Goal: Task Accomplishment & Management: Use online tool/utility

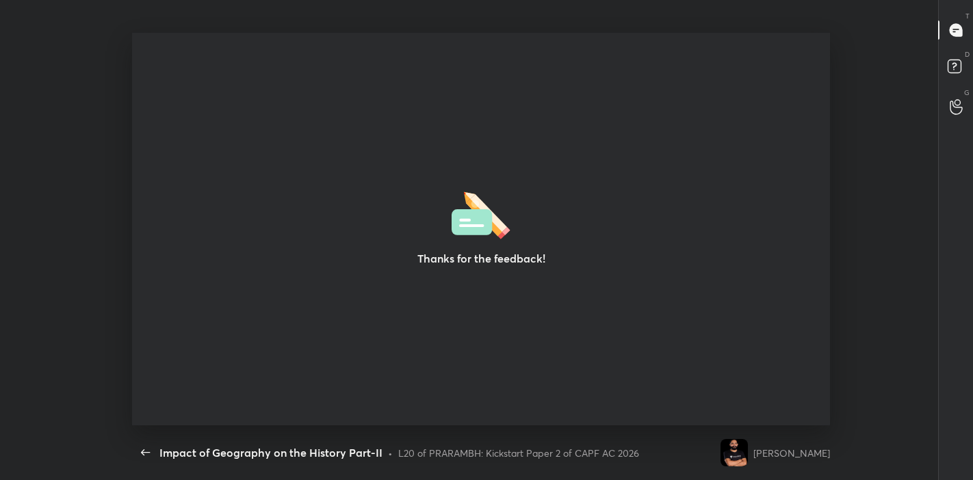
scroll to position [4, 0]
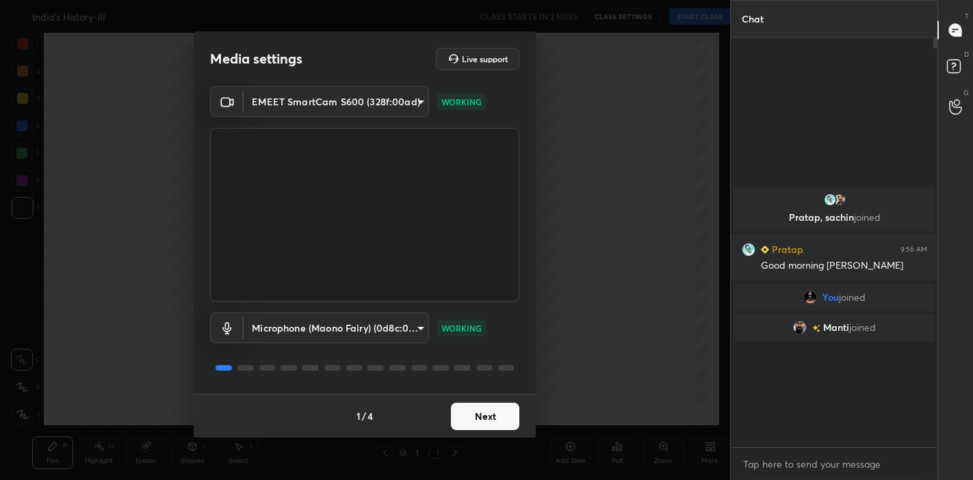
scroll to position [5, 4]
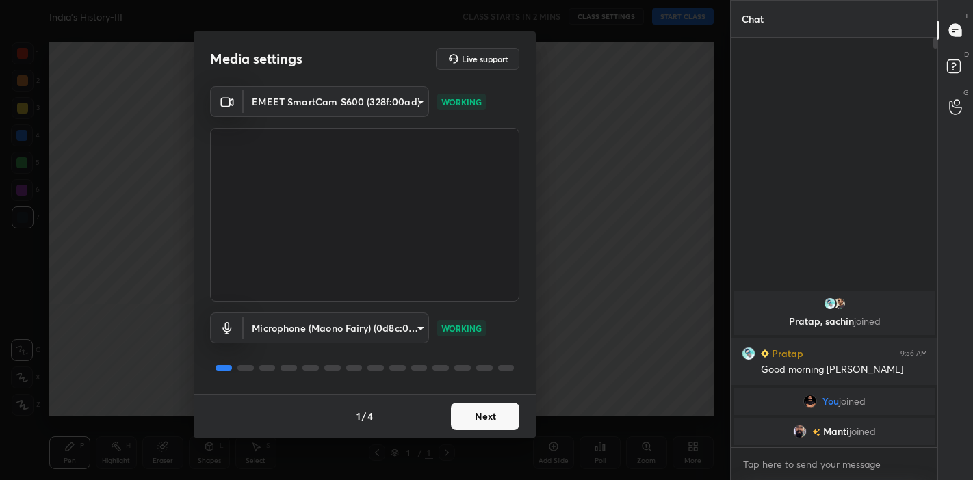
click at [465, 413] on button "Next" at bounding box center [485, 416] width 68 height 27
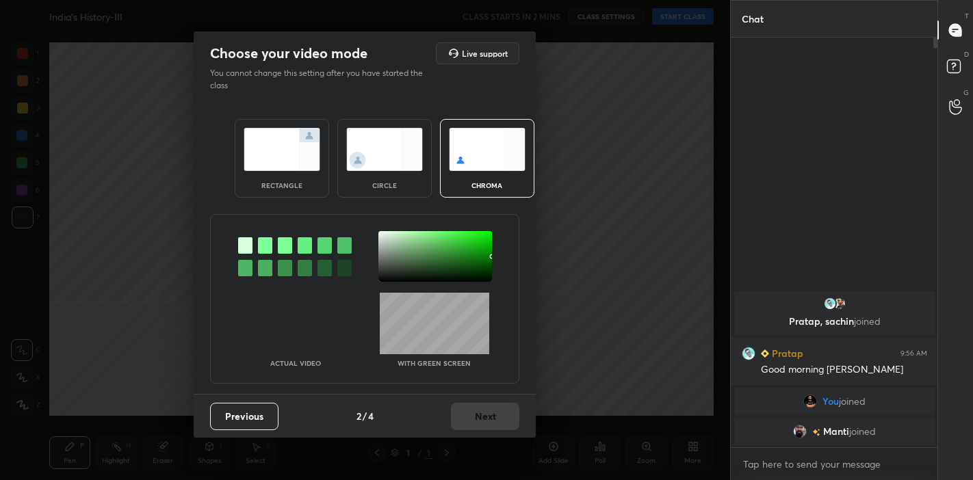
click at [298, 165] on img at bounding box center [282, 149] width 77 height 43
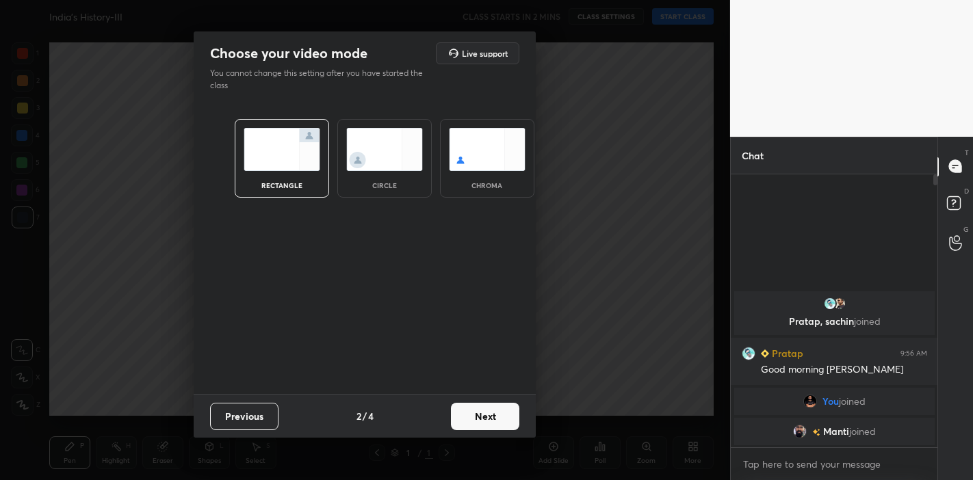
click at [479, 417] on button "Next" at bounding box center [485, 416] width 68 height 27
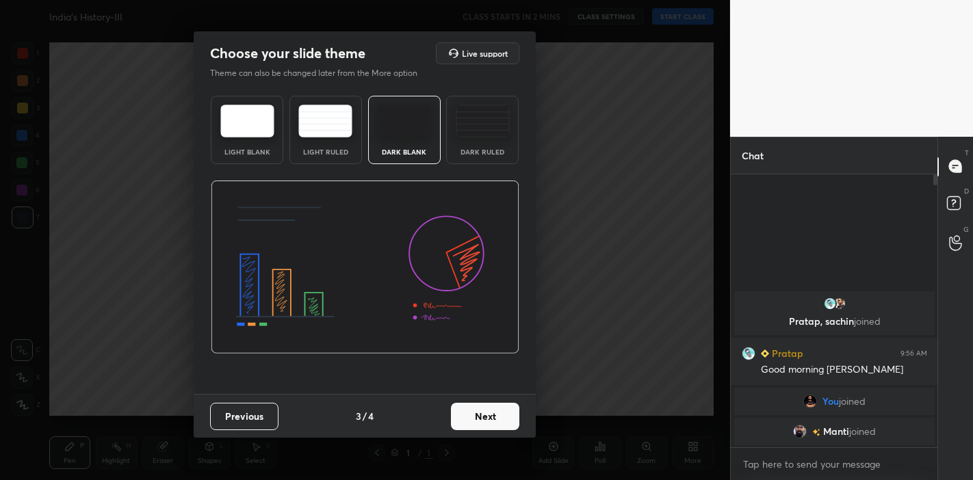
click at [479, 417] on button "Next" at bounding box center [485, 416] width 68 height 27
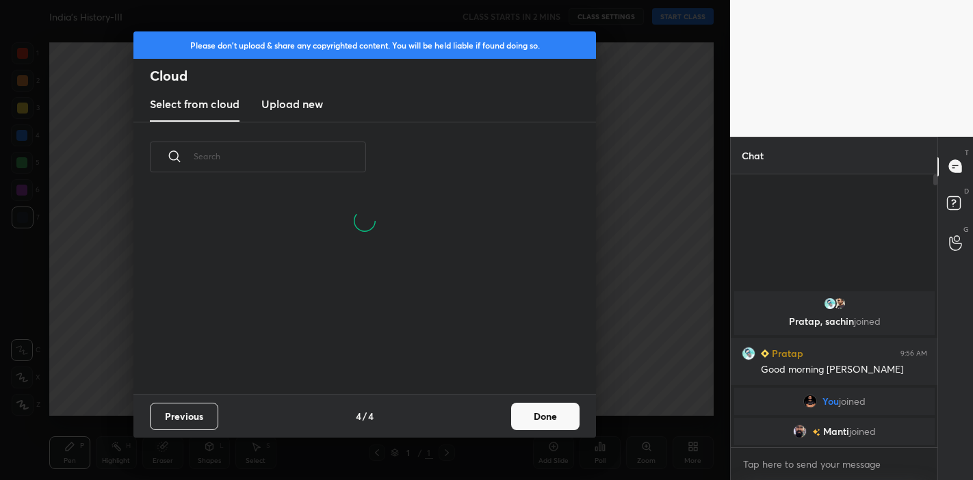
click at [531, 425] on button "Done" at bounding box center [545, 416] width 68 height 27
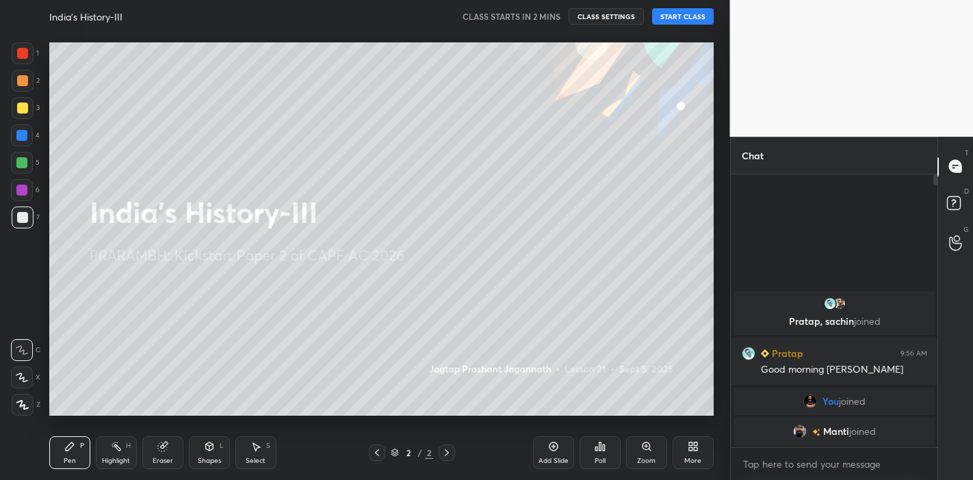
click at [706, 18] on button "START CLASS" at bounding box center [683, 16] width 62 height 16
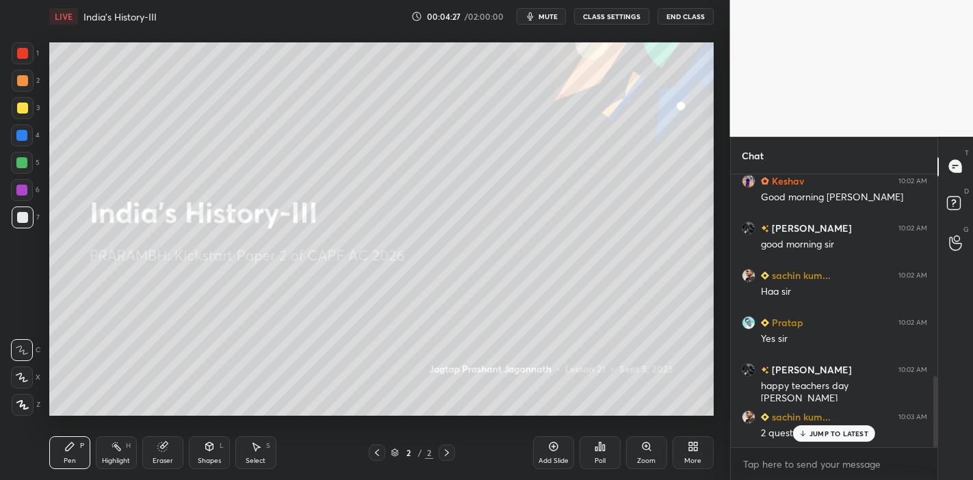
scroll to position [786, 0]
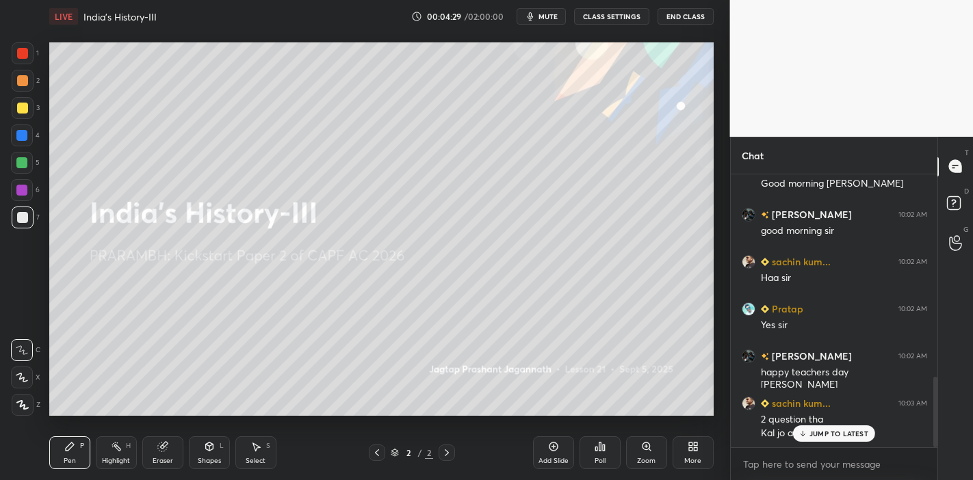
drag, startPoint x: 829, startPoint y: 437, endPoint x: 783, endPoint y: 450, distance: 47.9
click at [827, 438] on p "JUMP TO LATEST" at bounding box center [839, 434] width 59 height 8
click at [568, 462] on div "Add Slide" at bounding box center [554, 461] width 30 height 7
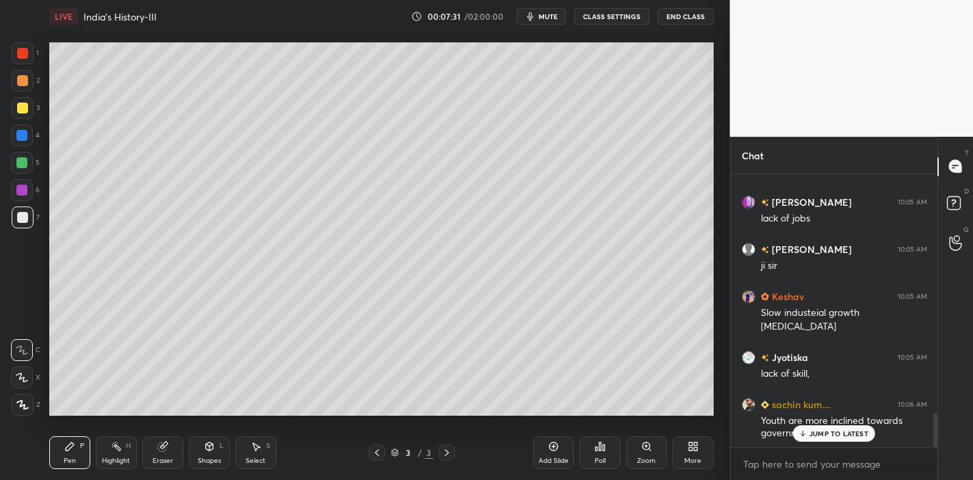
scroll to position [1957, 0]
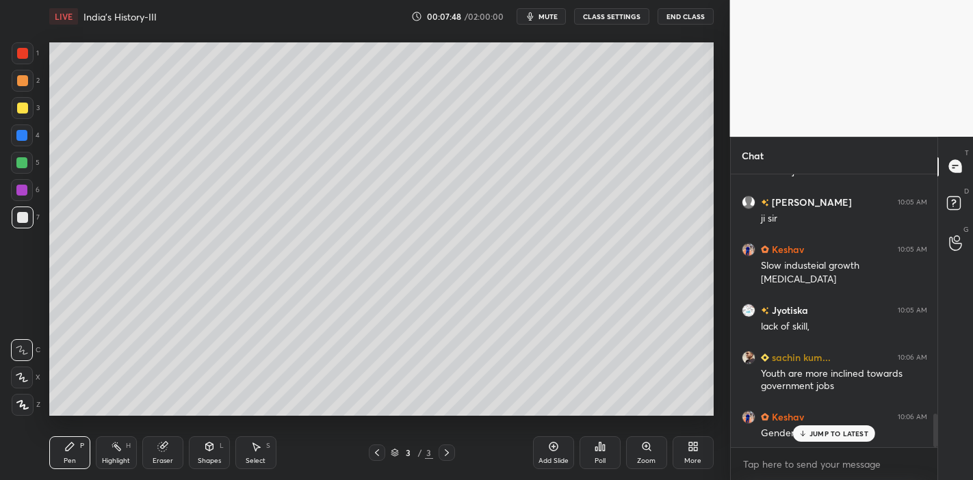
click at [833, 431] on p "JUMP TO LATEST" at bounding box center [839, 434] width 59 height 8
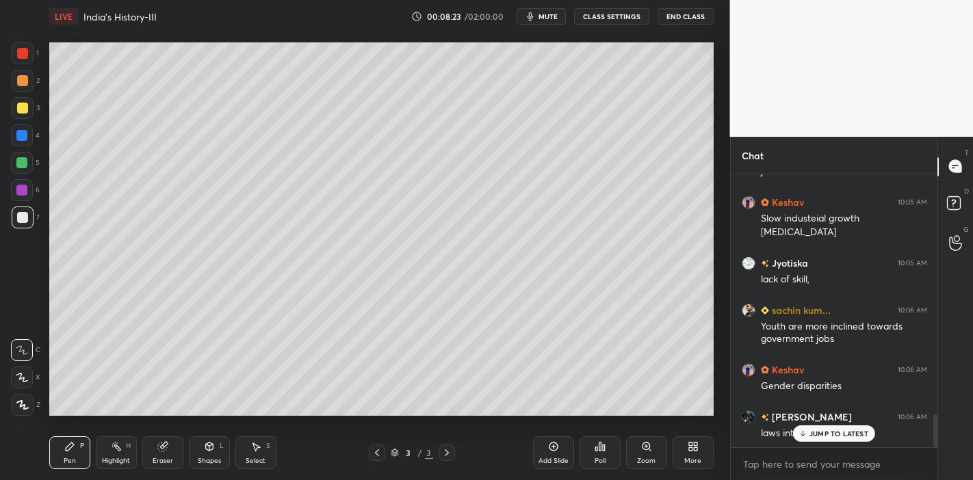
click at [823, 434] on p "JUMP TO LATEST" at bounding box center [839, 434] width 59 height 8
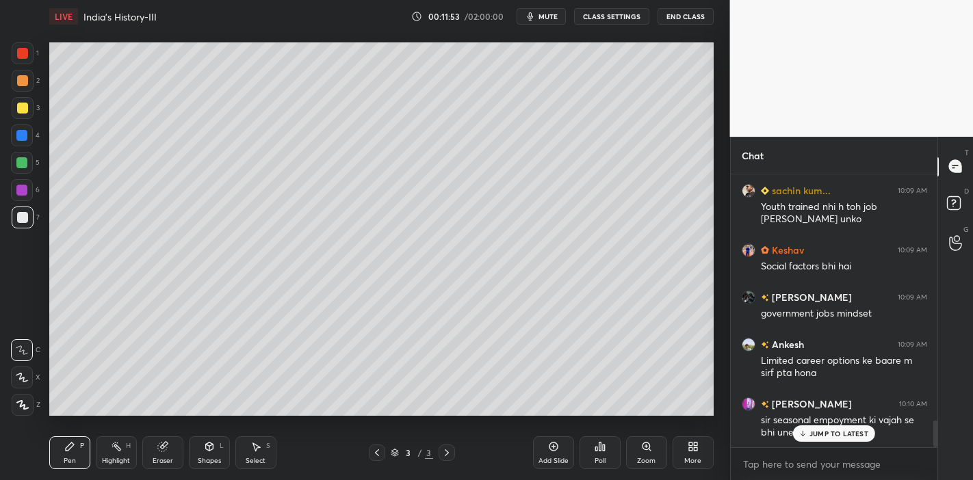
scroll to position [2520, 0]
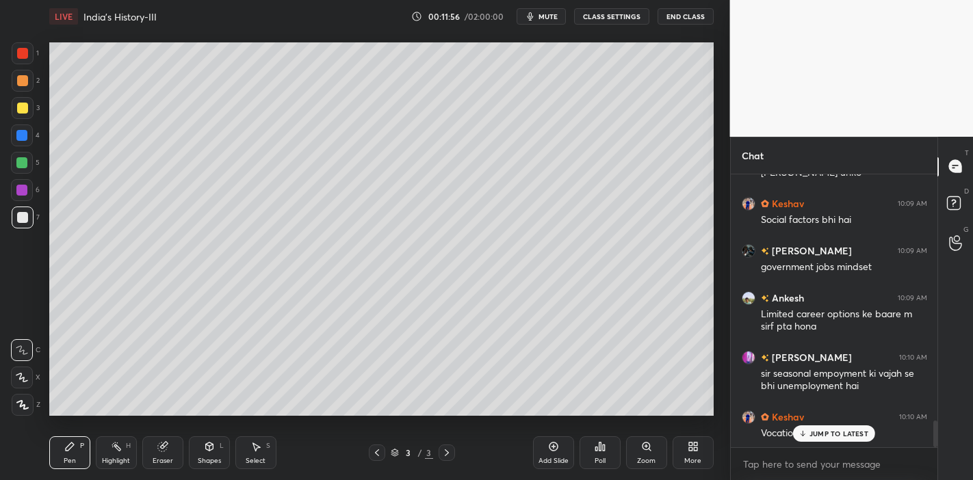
click at [808, 429] on div "JUMP TO LATEST" at bounding box center [834, 434] width 82 height 16
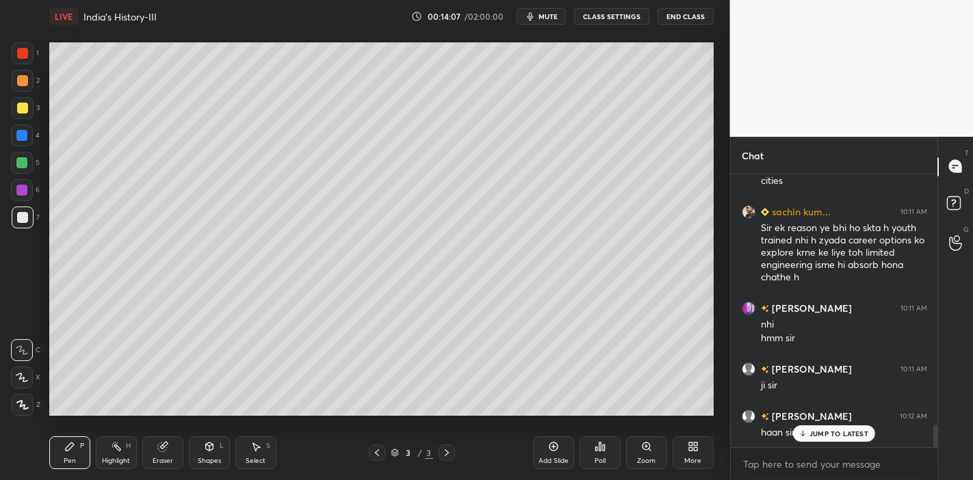
scroll to position [3083, 0]
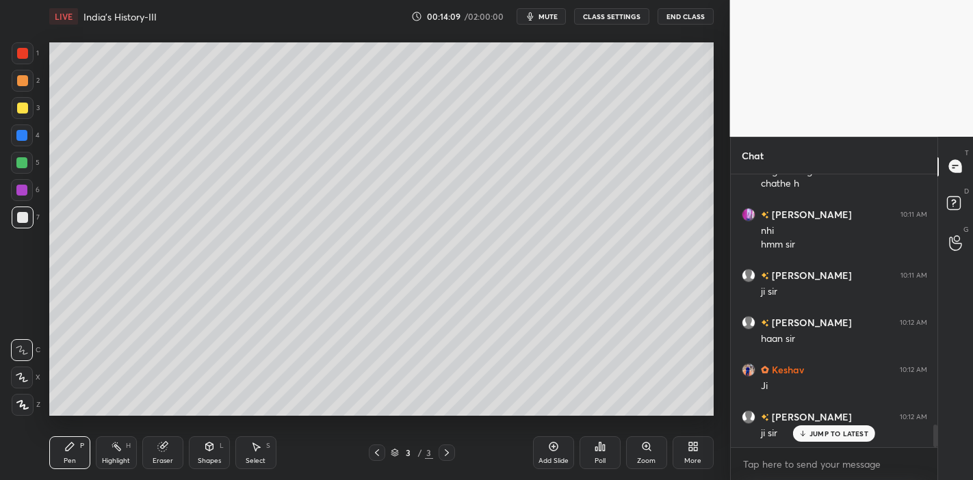
click at [552, 17] on span "mute" at bounding box center [548, 17] width 19 height 10
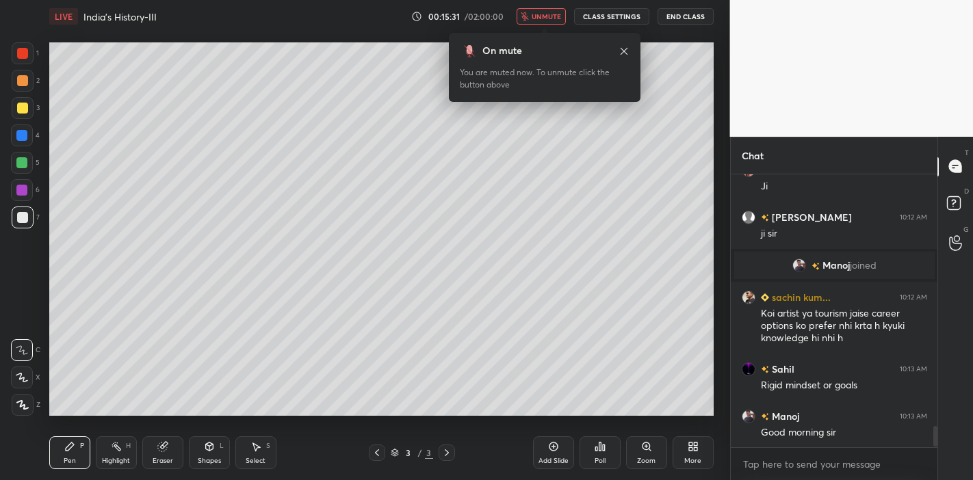
scroll to position [3342, 0]
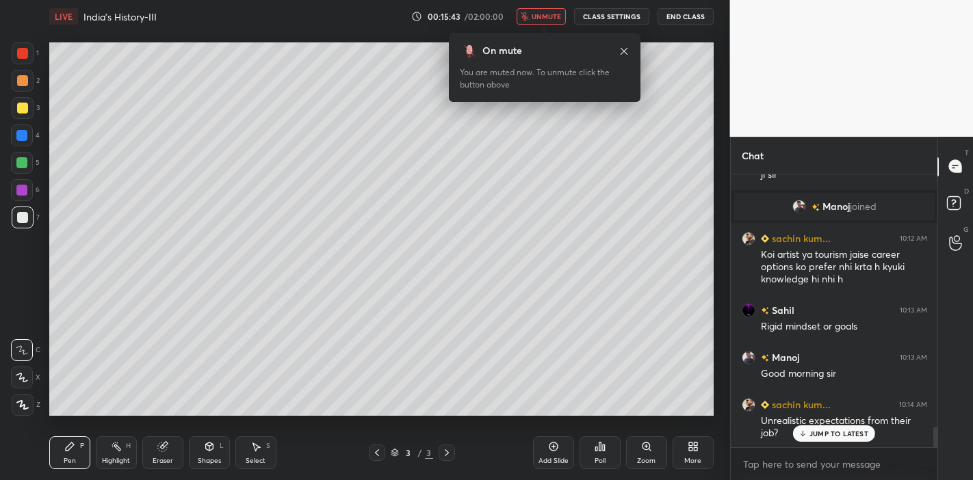
click at [545, 14] on span "unmute" at bounding box center [546, 17] width 29 height 10
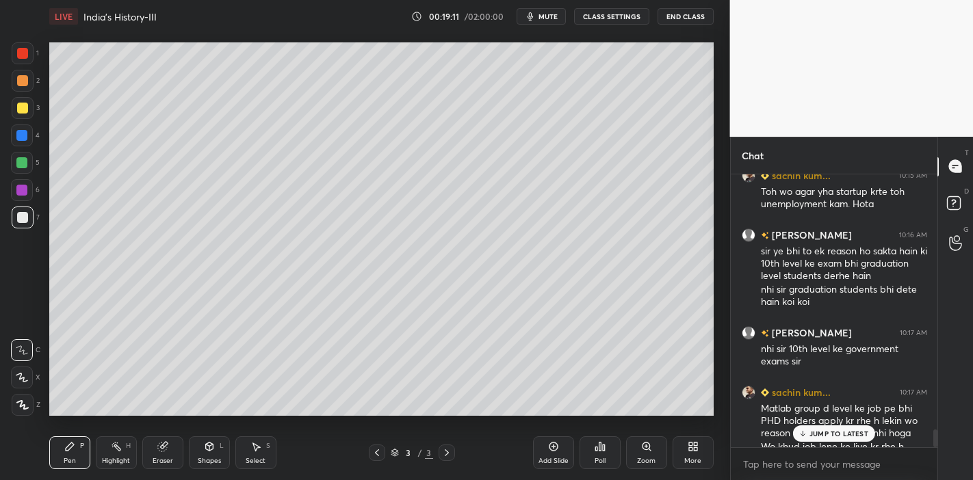
scroll to position [3874, 0]
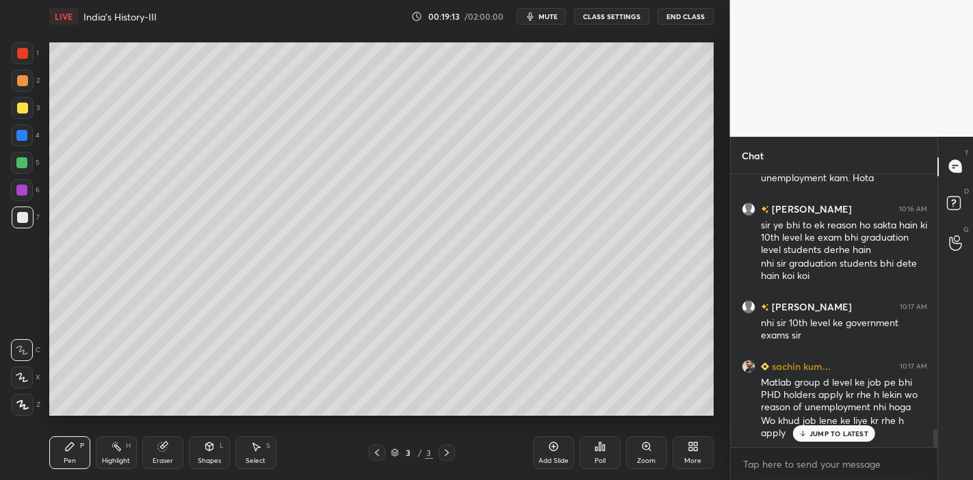
click at [806, 426] on div "JUMP TO LATEST" at bounding box center [834, 434] width 82 height 16
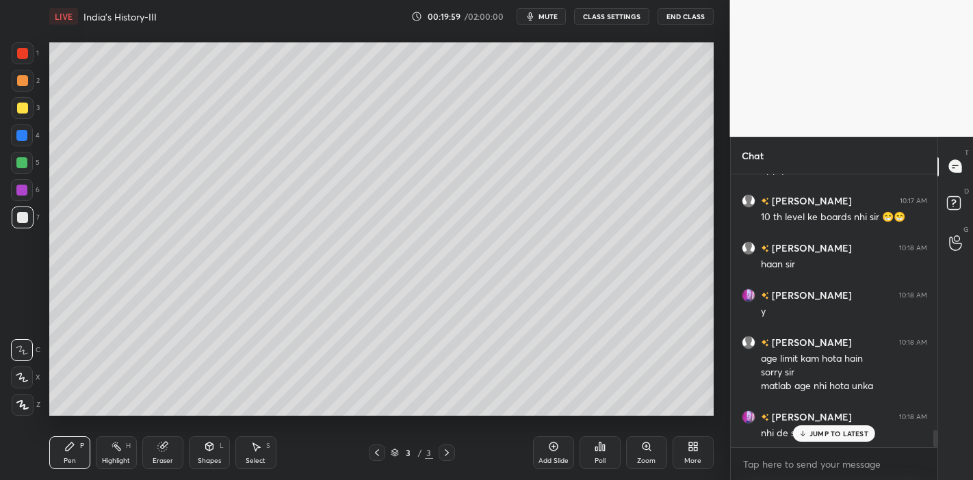
scroll to position [4184, 0]
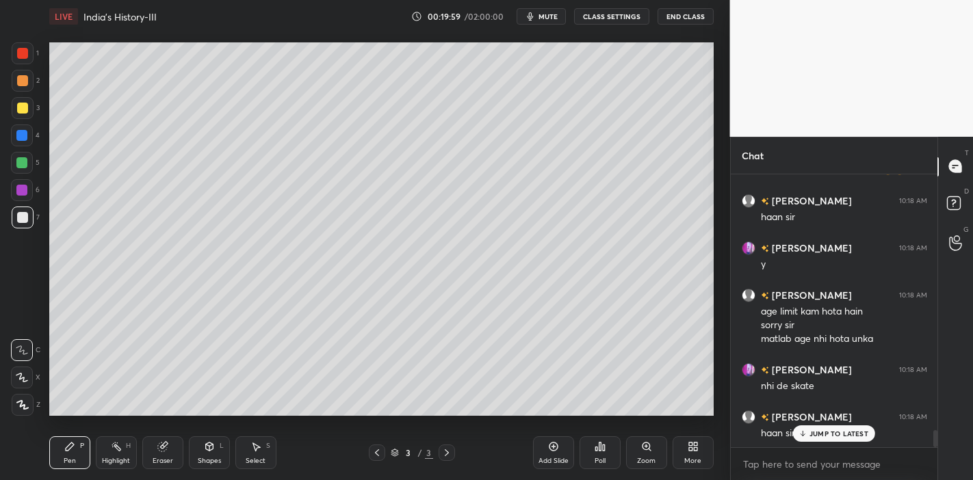
click at [821, 427] on div "JUMP TO LATEST" at bounding box center [834, 434] width 82 height 16
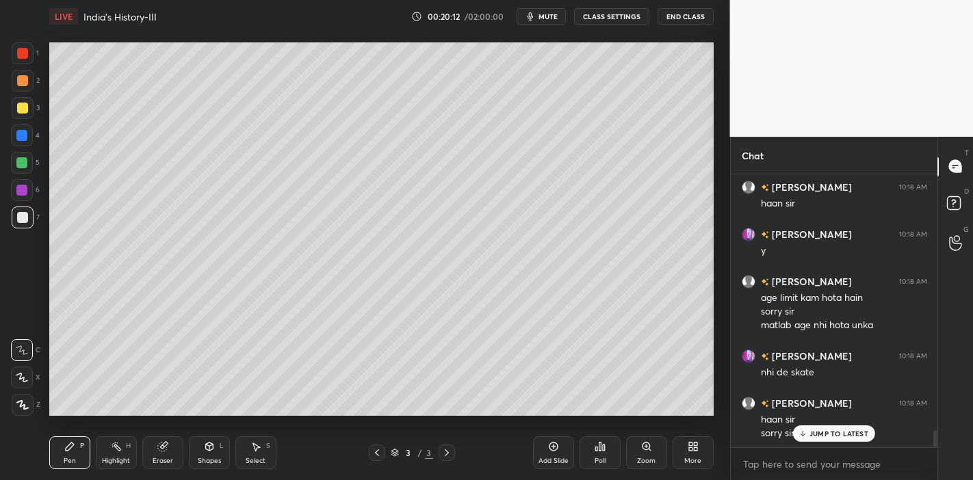
click at [820, 430] on p "JUMP TO LATEST" at bounding box center [839, 434] width 59 height 8
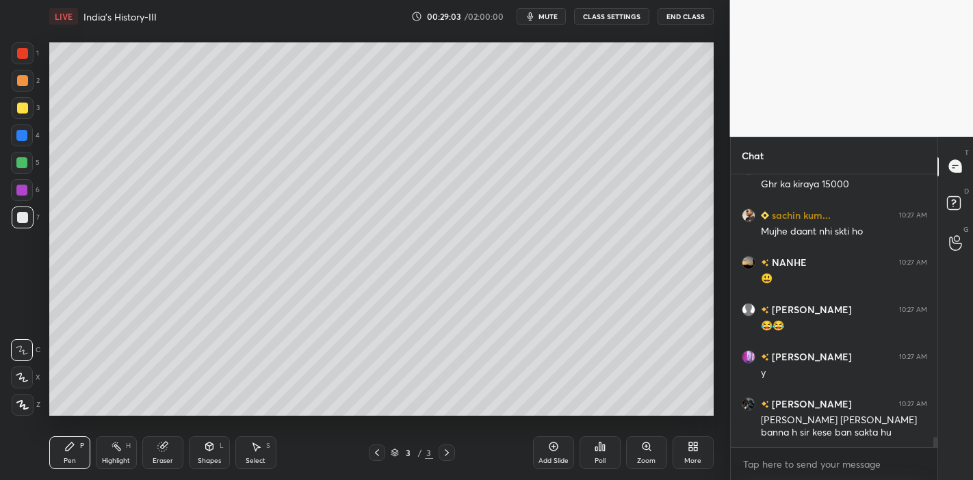
scroll to position [7080, 0]
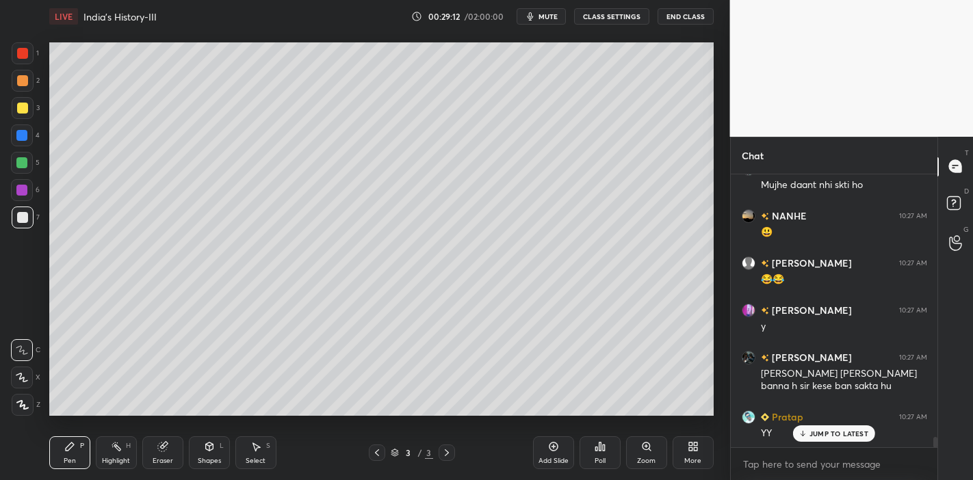
click at [27, 374] on icon at bounding box center [22, 378] width 12 height 10
drag, startPoint x: 25, startPoint y: 114, endPoint x: 35, endPoint y: 110, distance: 10.7
click at [28, 113] on div at bounding box center [23, 108] width 22 height 22
drag, startPoint x: 166, startPoint y: 454, endPoint x: 168, endPoint y: 435, distance: 20.0
click at [168, 450] on div "Eraser" at bounding box center [162, 453] width 41 height 33
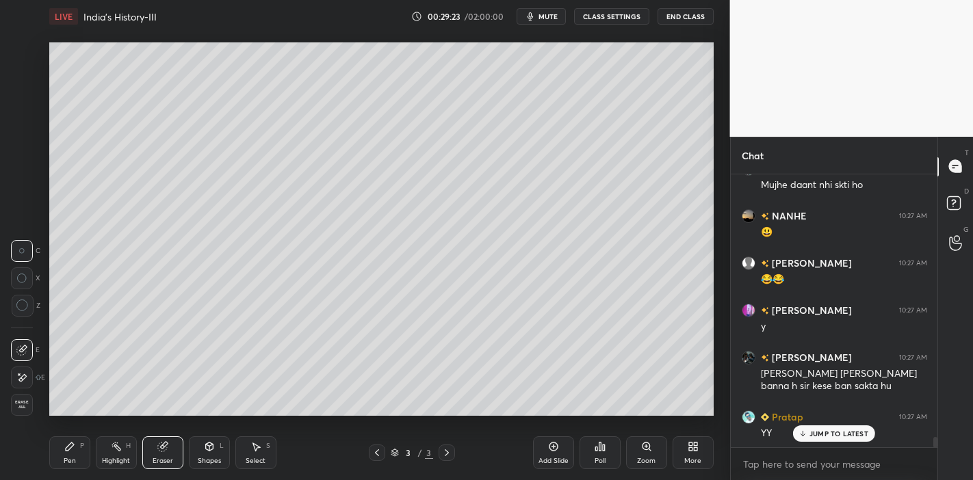
drag, startPoint x: 61, startPoint y: 453, endPoint x: 66, endPoint y: 443, distance: 11.6
click at [63, 452] on div "Pen P" at bounding box center [69, 453] width 41 height 33
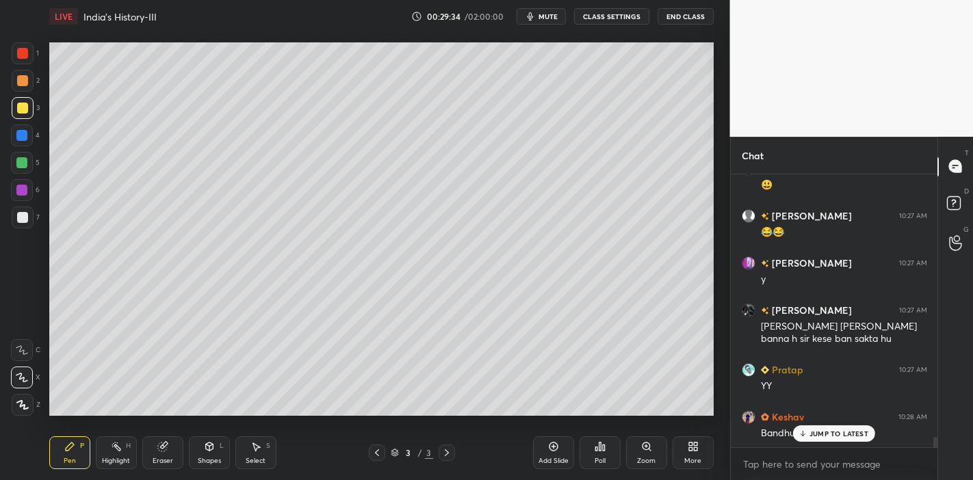
scroll to position [7174, 0]
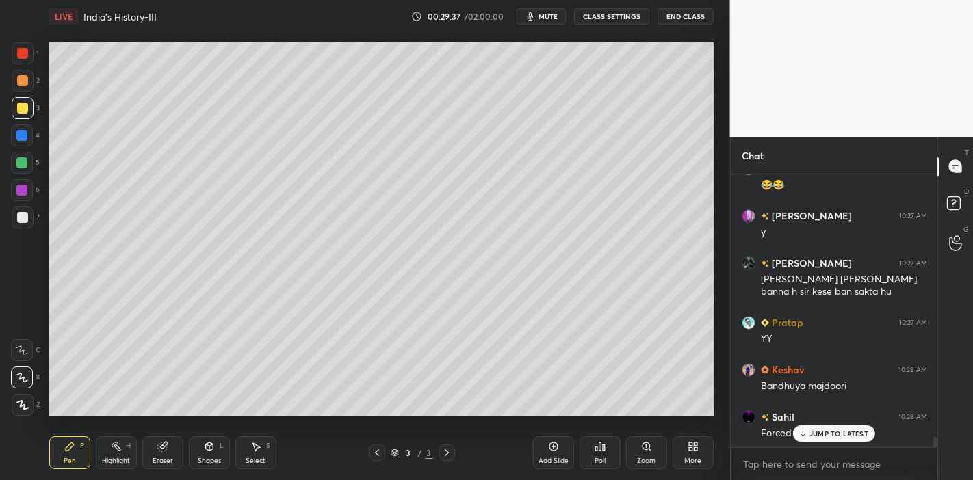
click at [869, 433] on div "JUMP TO LATEST" at bounding box center [834, 434] width 82 height 16
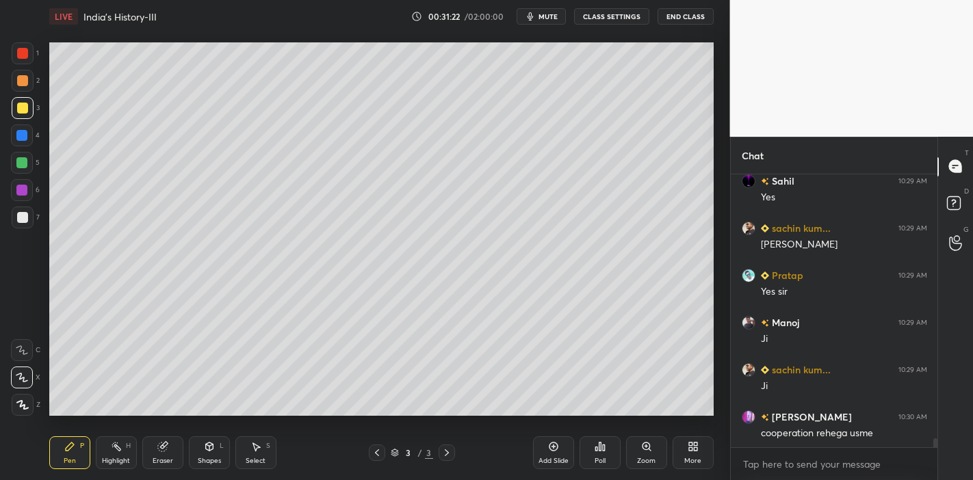
scroll to position [8119, 0]
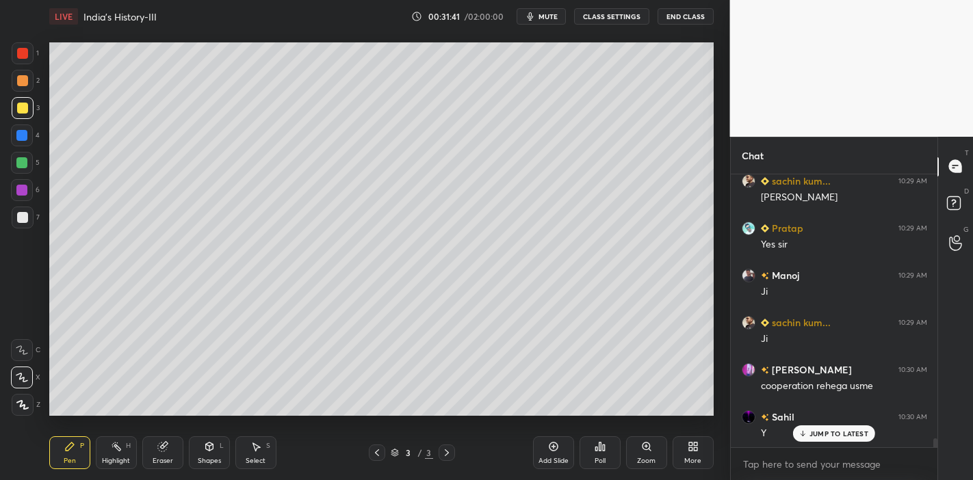
click at [539, 16] on button "mute" at bounding box center [541, 16] width 49 height 16
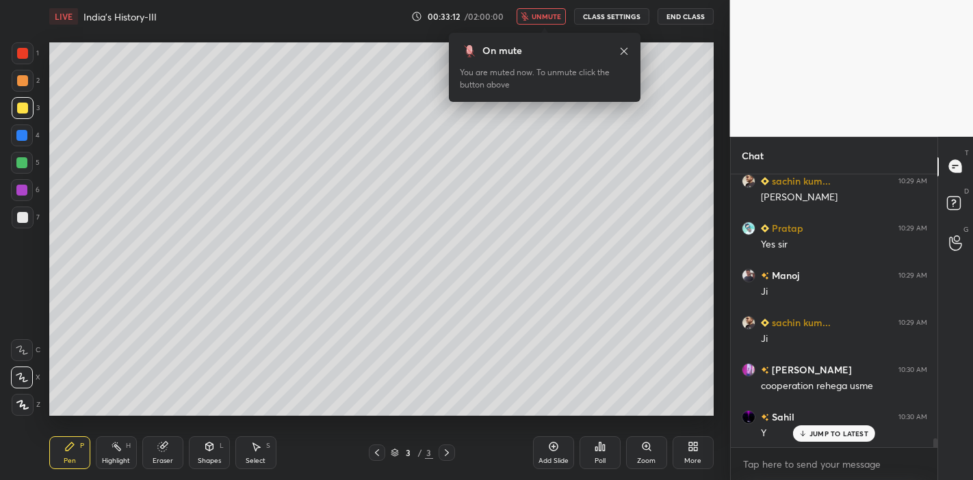
click at [539, 16] on span "unmute" at bounding box center [546, 17] width 29 height 10
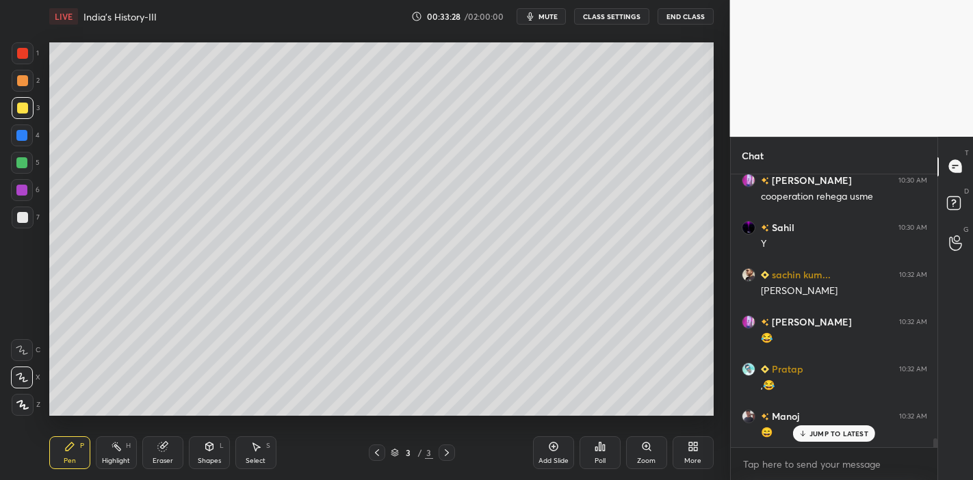
scroll to position [8355, 0]
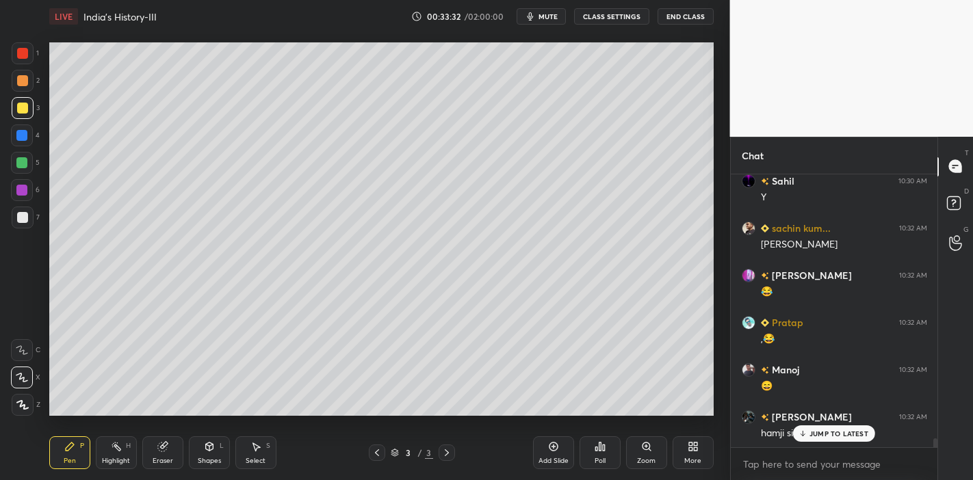
click at [829, 432] on p "JUMP TO LATEST" at bounding box center [839, 434] width 59 height 8
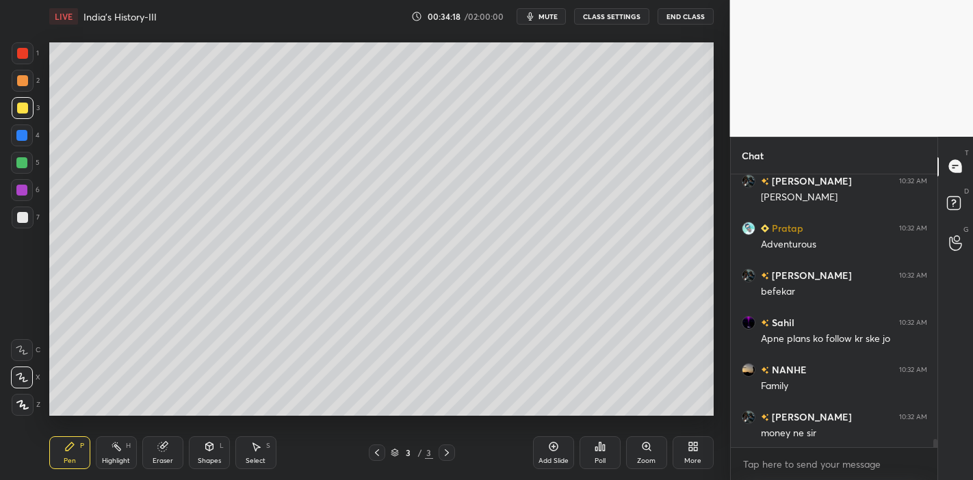
scroll to position [8780, 0]
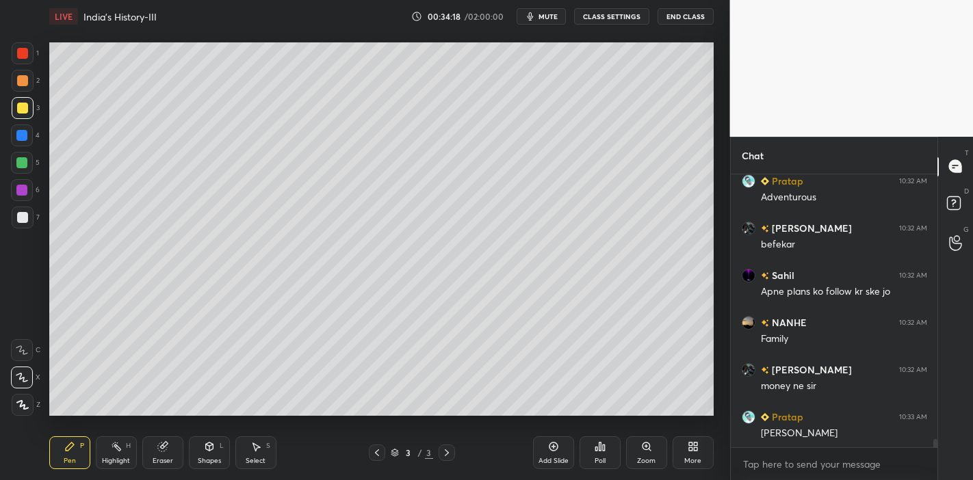
click at [832, 474] on p "JUMP TO LATEST" at bounding box center [839, 478] width 59 height 8
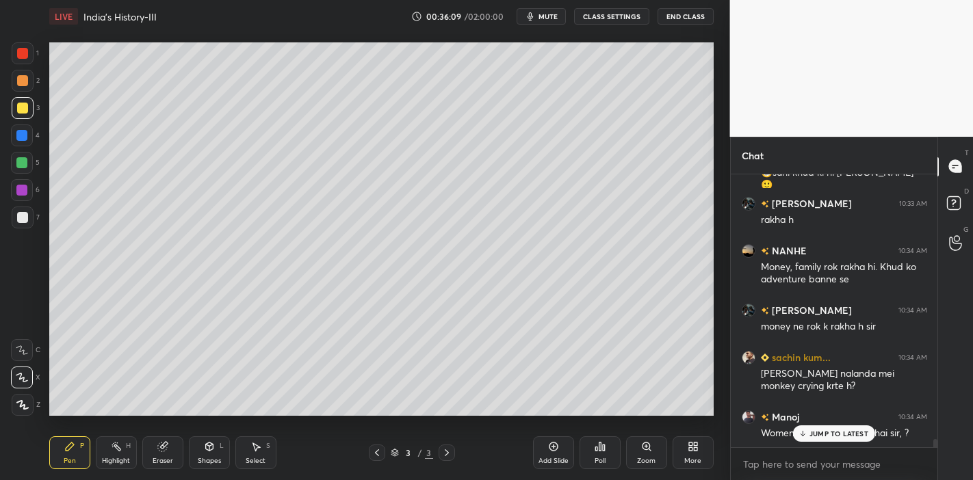
scroll to position [9230, 0]
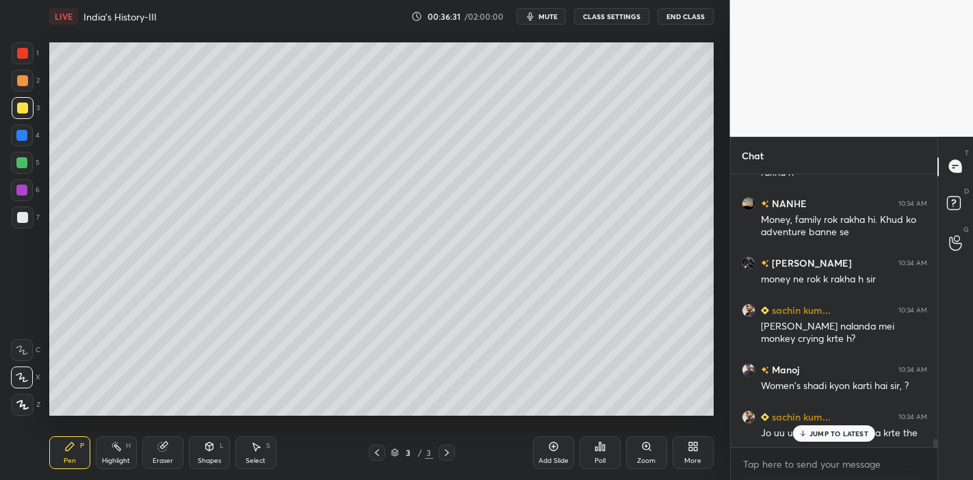
click at [841, 435] on p "JUMP TO LATEST" at bounding box center [839, 434] width 59 height 8
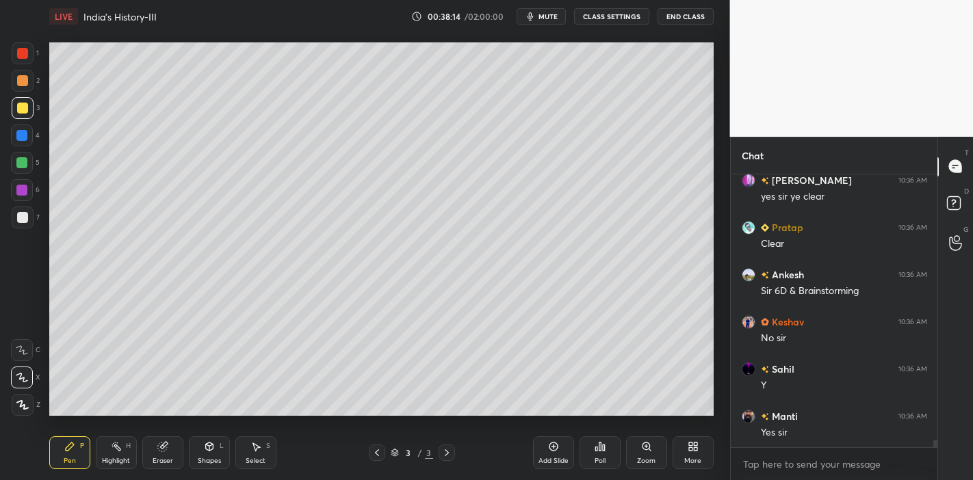
scroll to position [10117, 0]
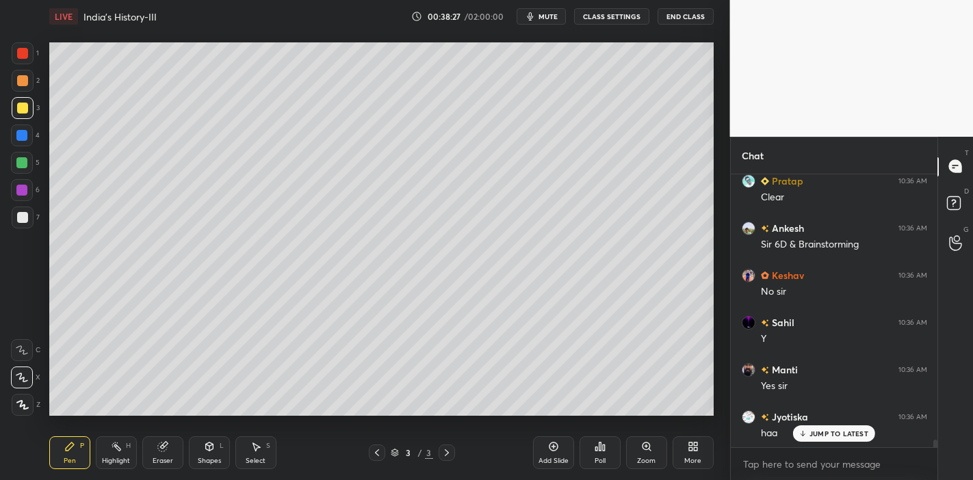
click at [535, 452] on div "Add Slide" at bounding box center [553, 453] width 41 height 33
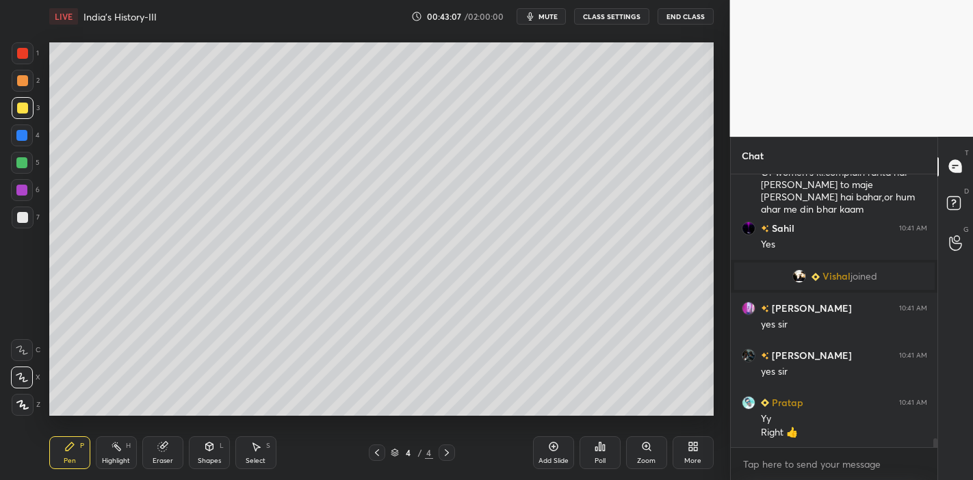
scroll to position [8389, 0]
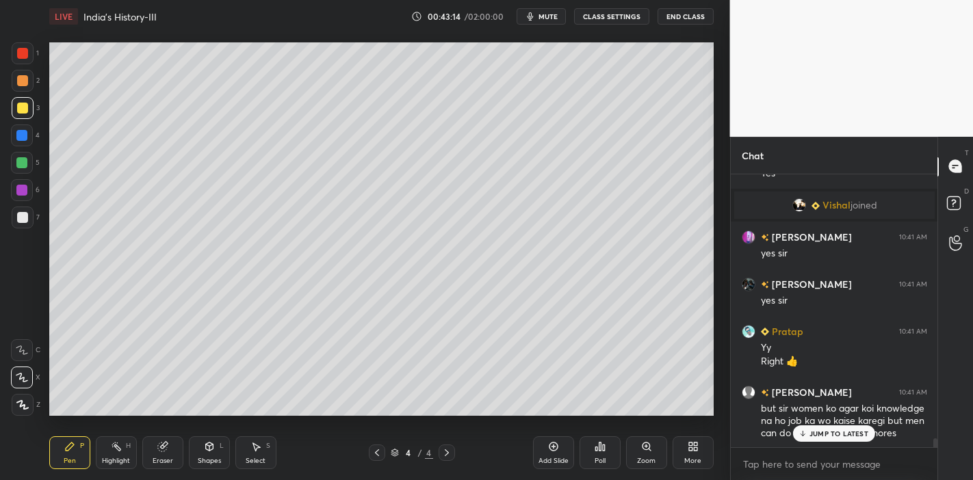
click at [838, 430] on p "JUMP TO LATEST" at bounding box center [839, 434] width 59 height 8
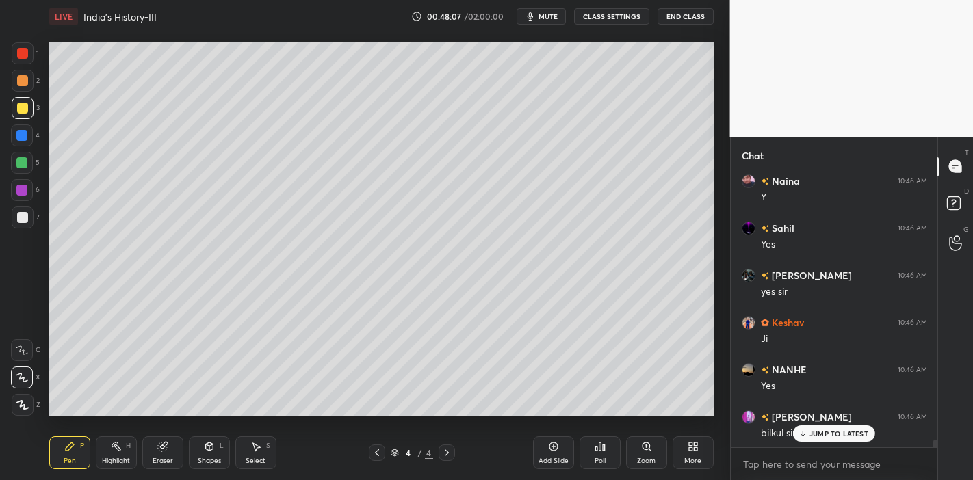
scroll to position [9914, 0]
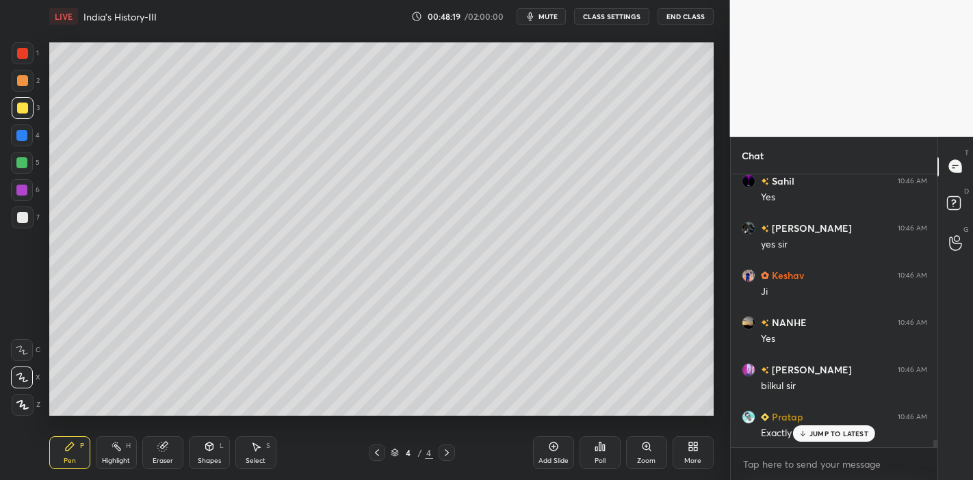
click at [810, 433] on p "JUMP TO LATEST" at bounding box center [839, 434] width 59 height 8
click at [810, 433] on div "Exactly" at bounding box center [844, 434] width 166 height 14
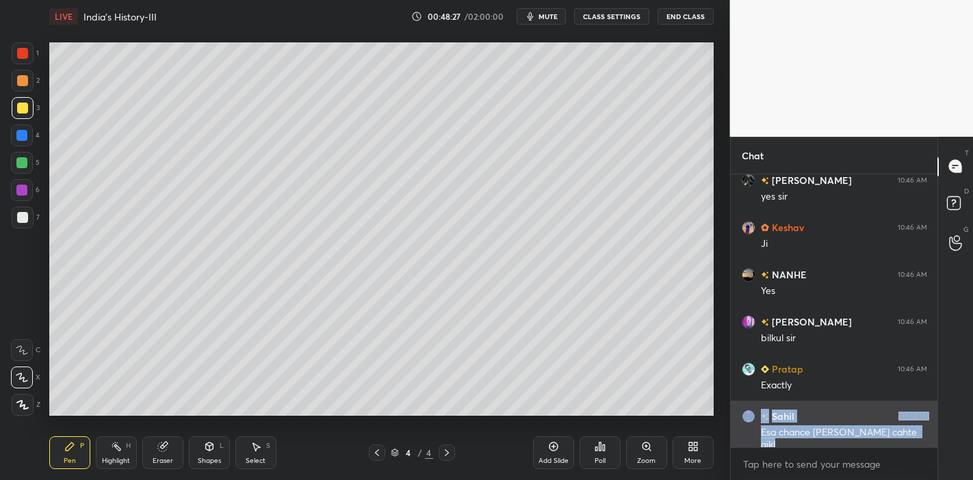
click at [816, 427] on div "Esa chance [PERSON_NAME] cahte ajkl" at bounding box center [844, 439] width 166 height 26
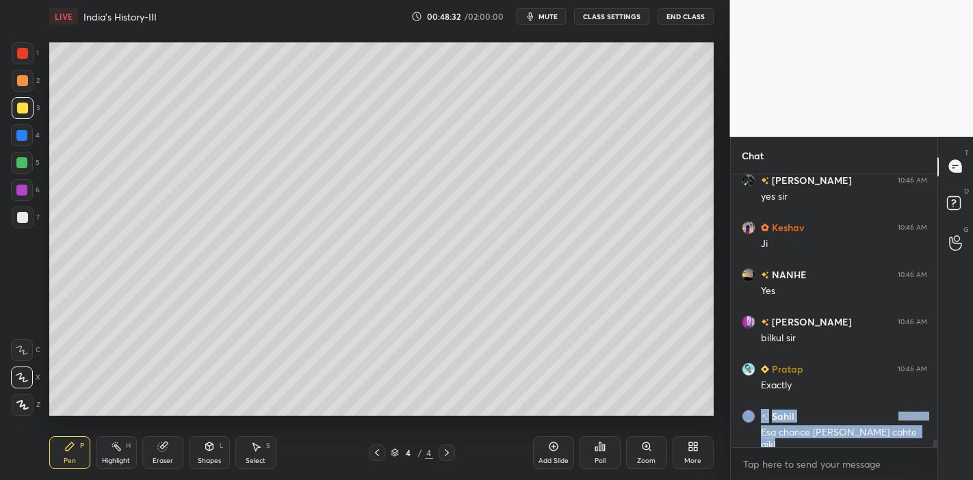
scroll to position [10033, 0]
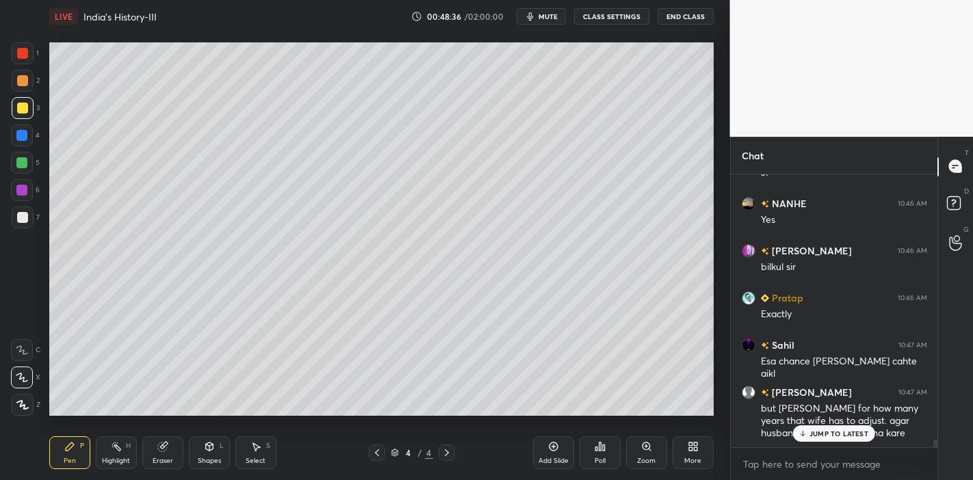
click at [842, 438] on p "JUMP TO LATEST" at bounding box center [839, 434] width 59 height 8
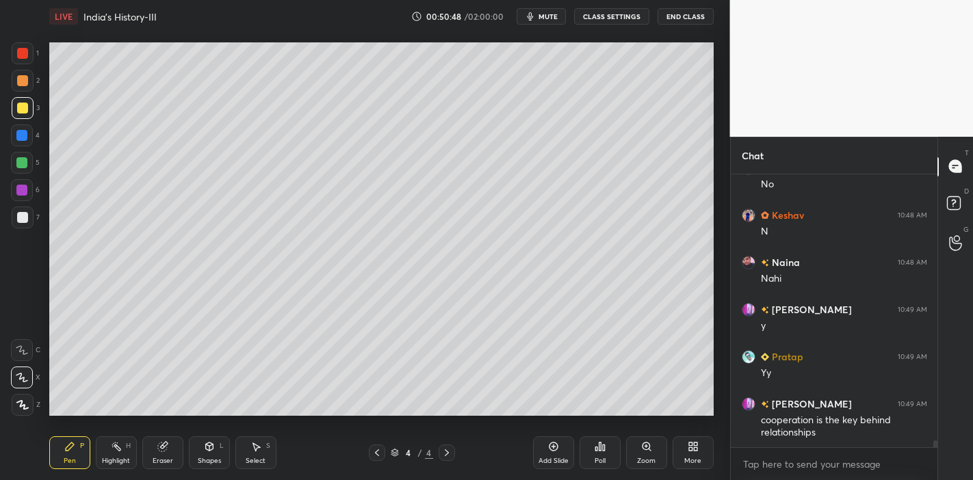
scroll to position [10543, 0]
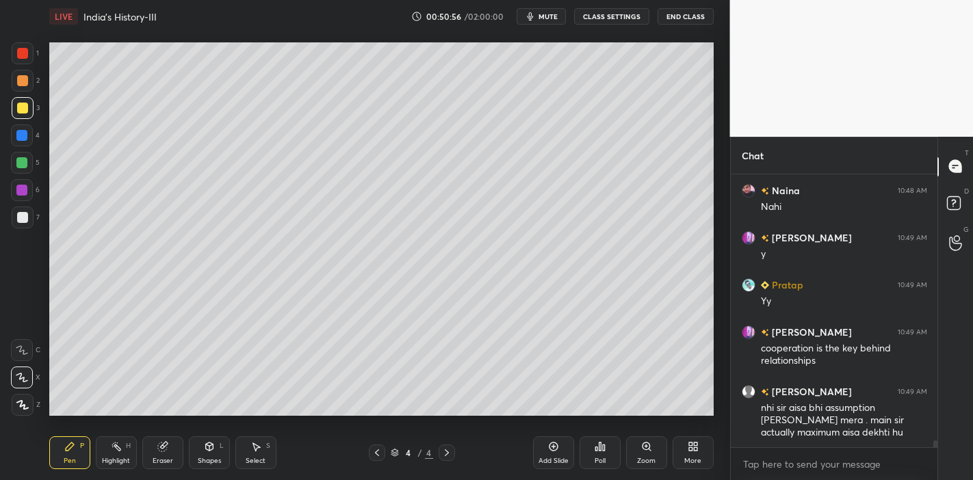
click at [170, 469] on div "Pen P Highlight H Eraser Shapes L Select S 4 / 4 Add Slide Poll Zoom More" at bounding box center [381, 453] width 665 height 55
click at [170, 469] on div "Eraser" at bounding box center [162, 453] width 41 height 33
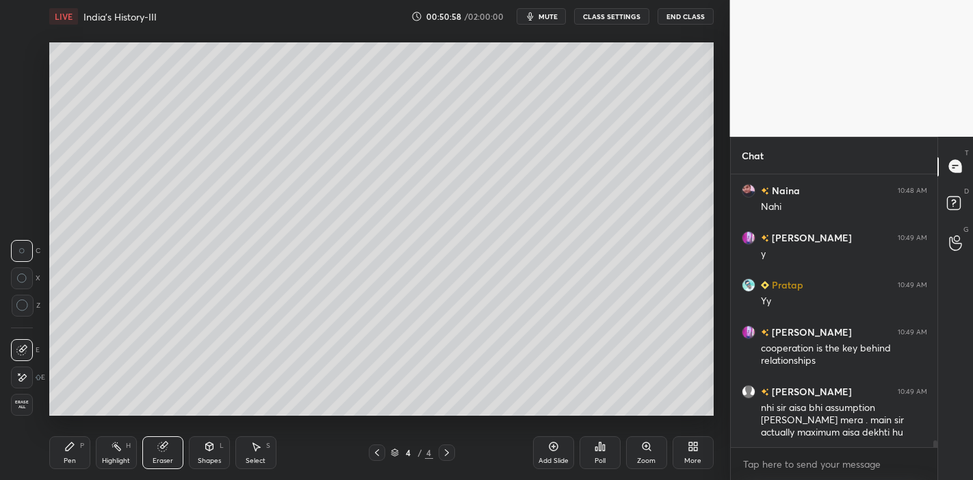
scroll to position [10590, 0]
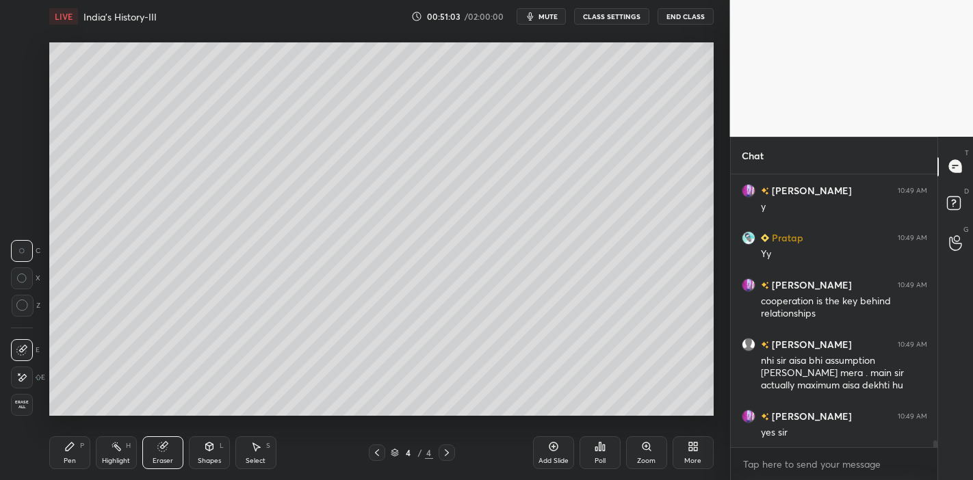
click at [75, 448] on div "Pen P" at bounding box center [69, 453] width 41 height 33
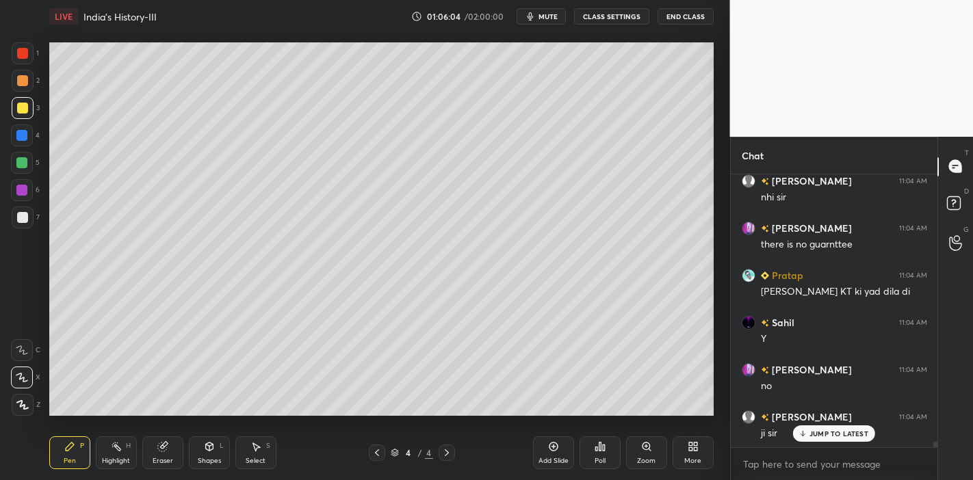
scroll to position [14292, 0]
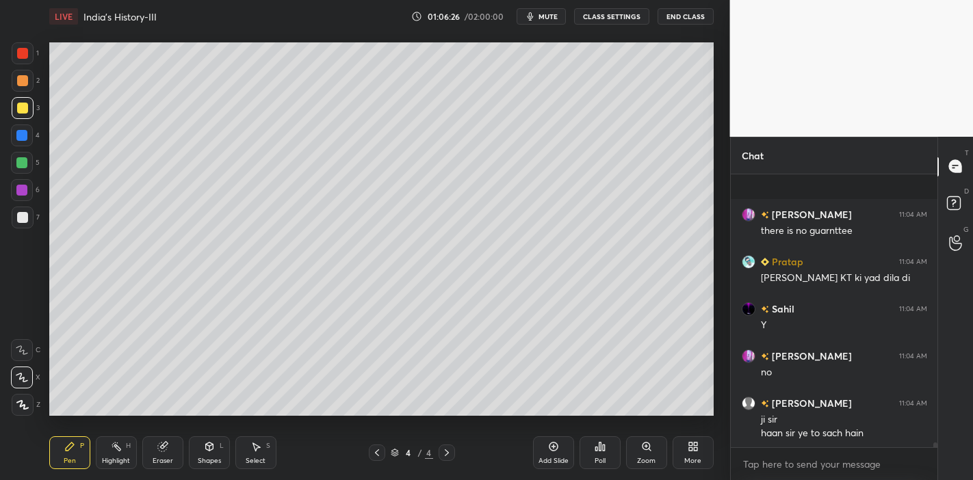
click at [823, 439] on div "[PERSON_NAME] 11:04 AM there is no guarnttee Pratap 11:04 AM [PERSON_NAME] KT k…" at bounding box center [834, 311] width 207 height 273
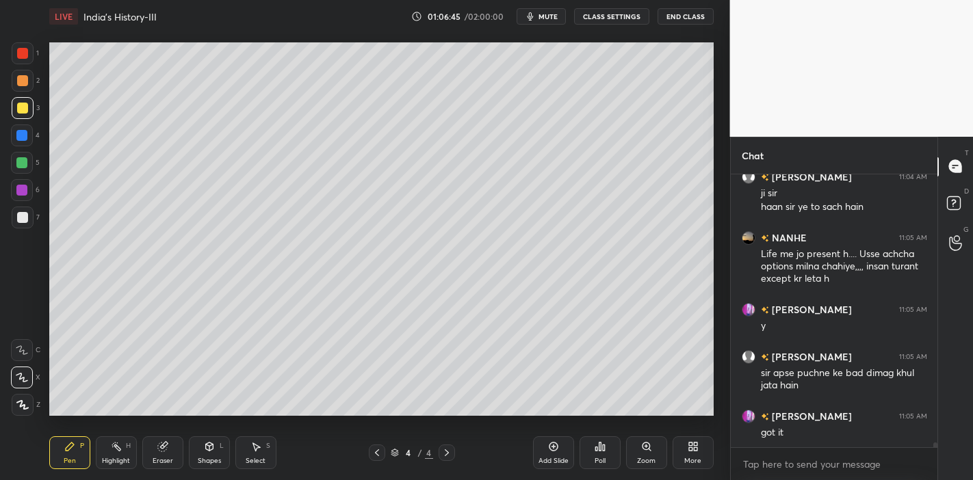
scroll to position [14577, 0]
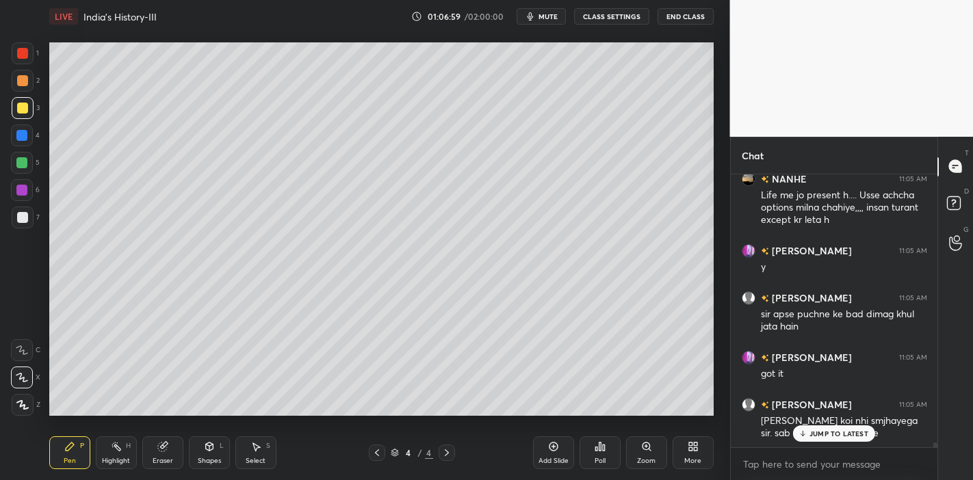
click at [825, 435] on p "JUMP TO LATEST" at bounding box center [839, 434] width 59 height 8
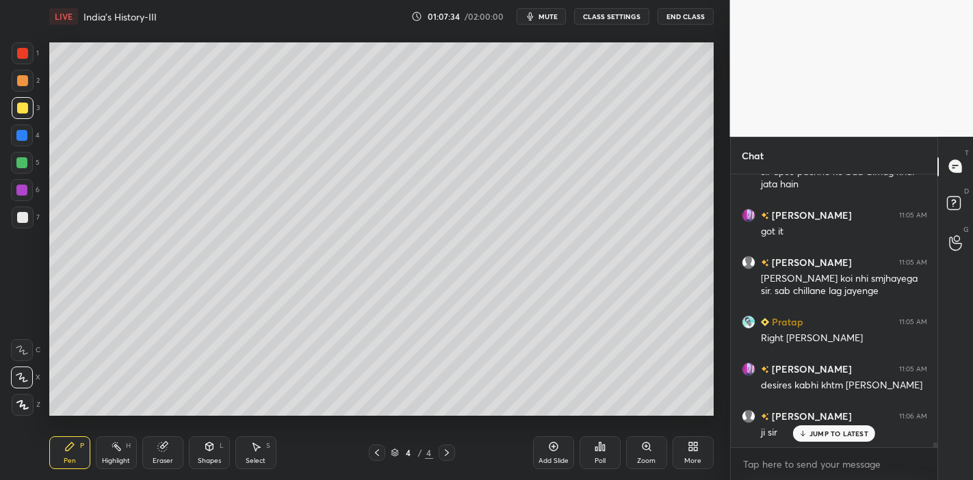
scroll to position [14779, 0]
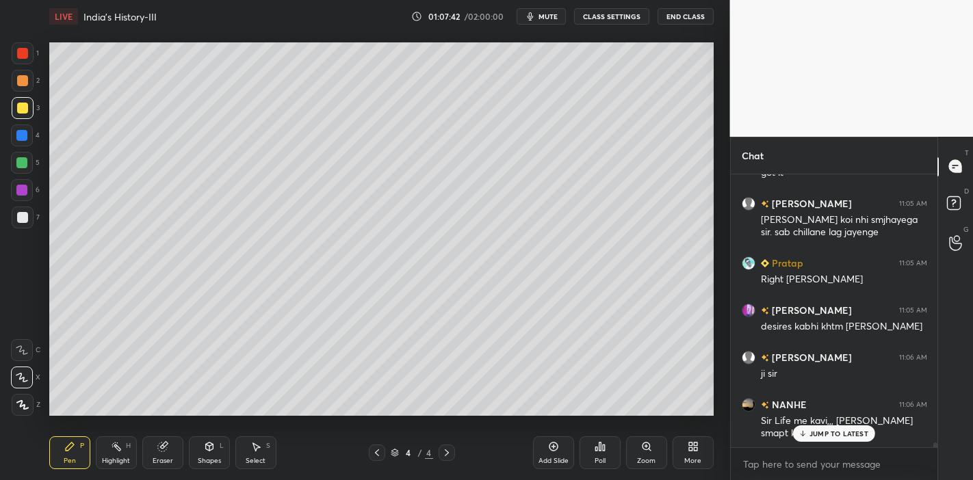
click at [815, 435] on p "JUMP TO LATEST" at bounding box center [839, 434] width 59 height 8
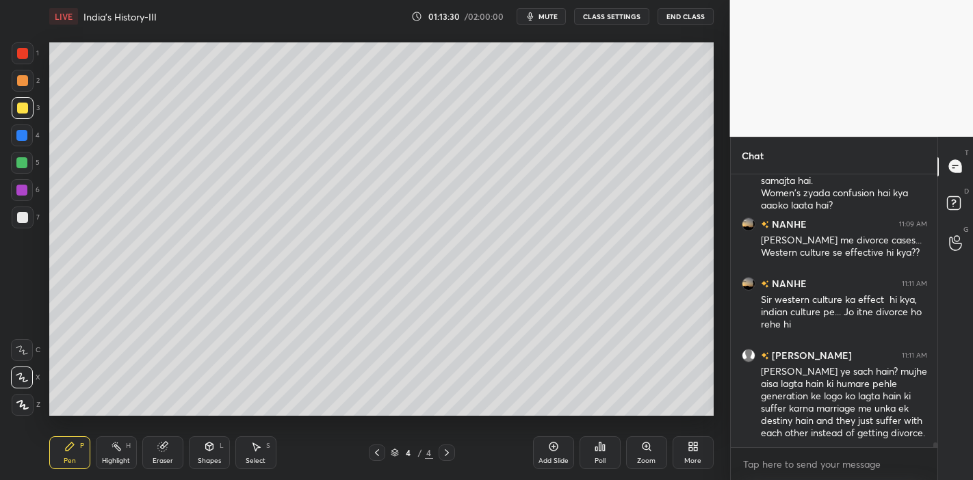
scroll to position [15364, 0]
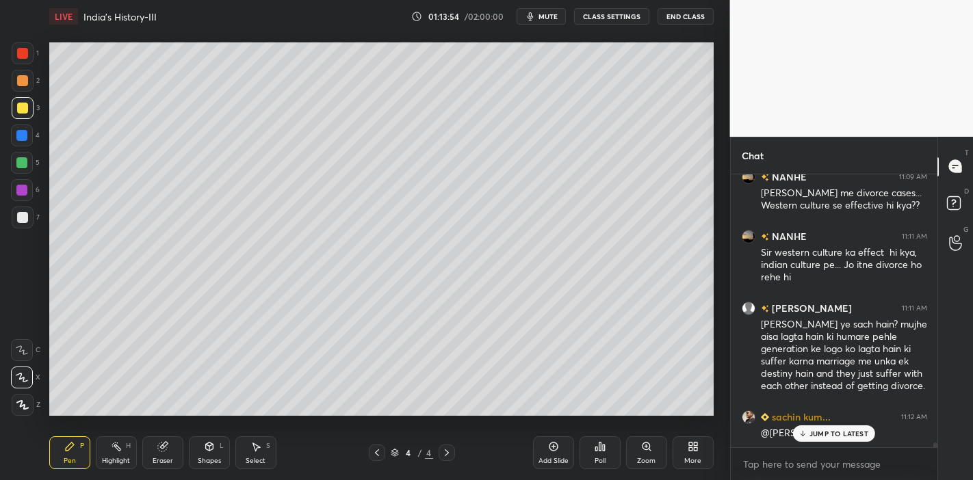
click at [859, 439] on div "JUMP TO LATEST" at bounding box center [834, 434] width 82 height 16
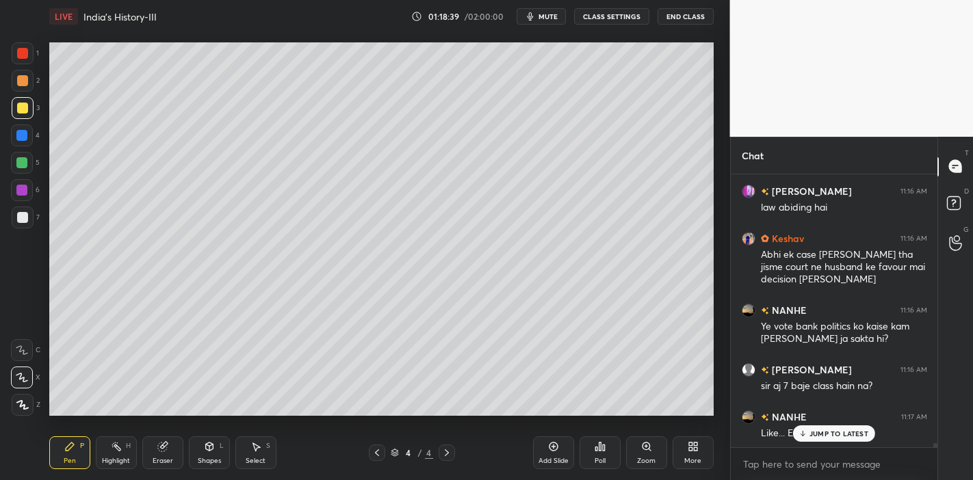
scroll to position [16713, 0]
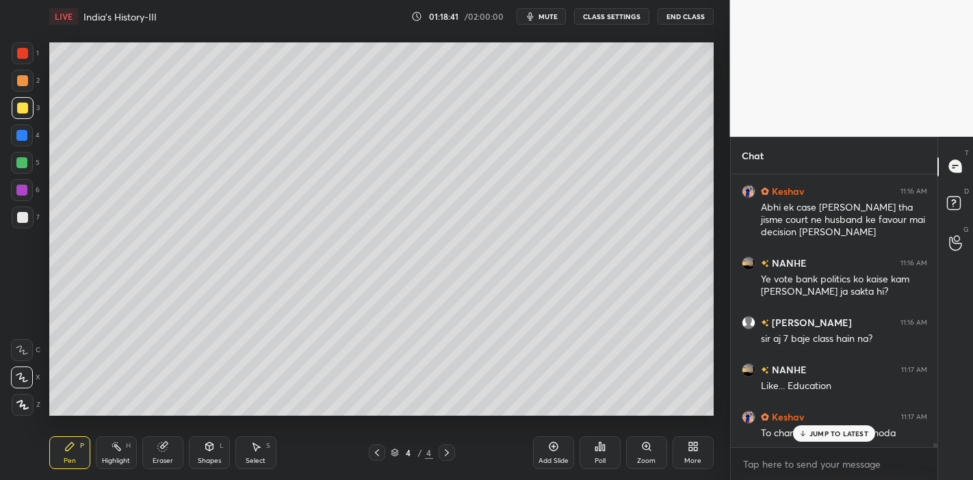
click at [827, 435] on p "JUMP TO LATEST" at bounding box center [839, 434] width 59 height 8
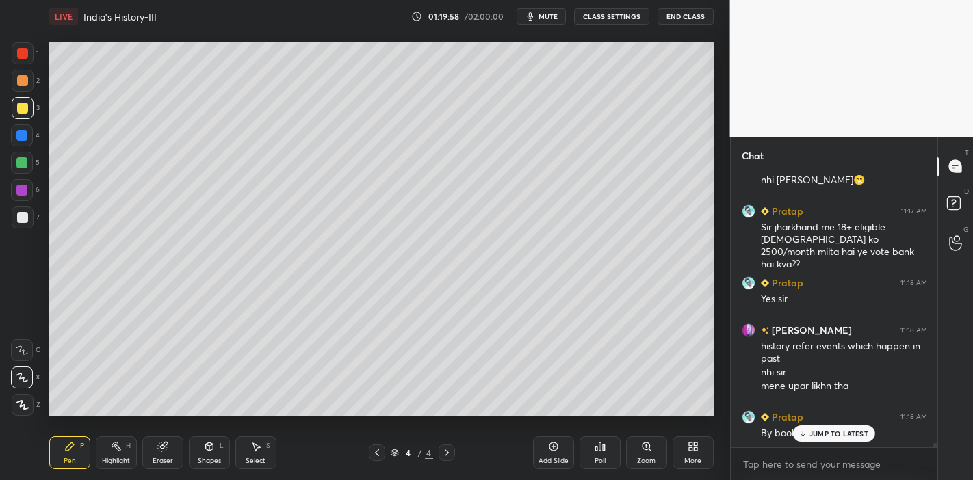
scroll to position [17108, 0]
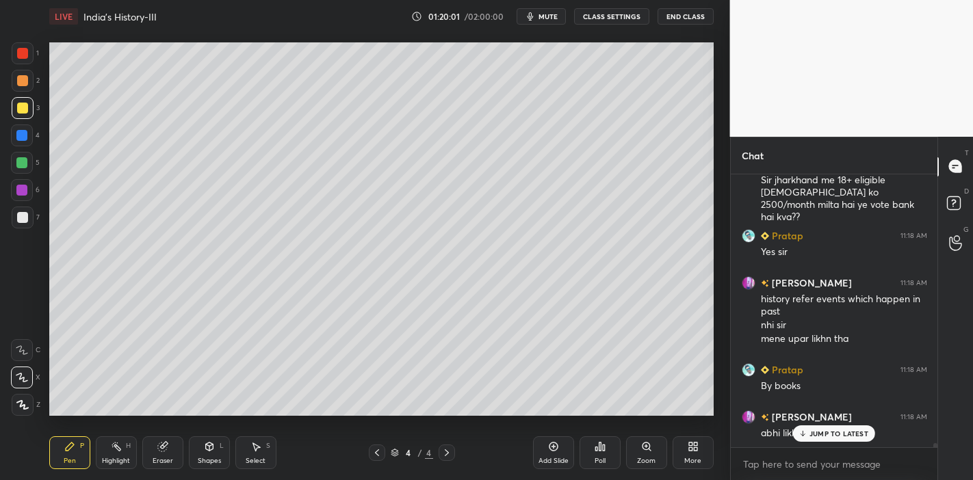
click at [806, 432] on icon at bounding box center [803, 434] width 9 height 8
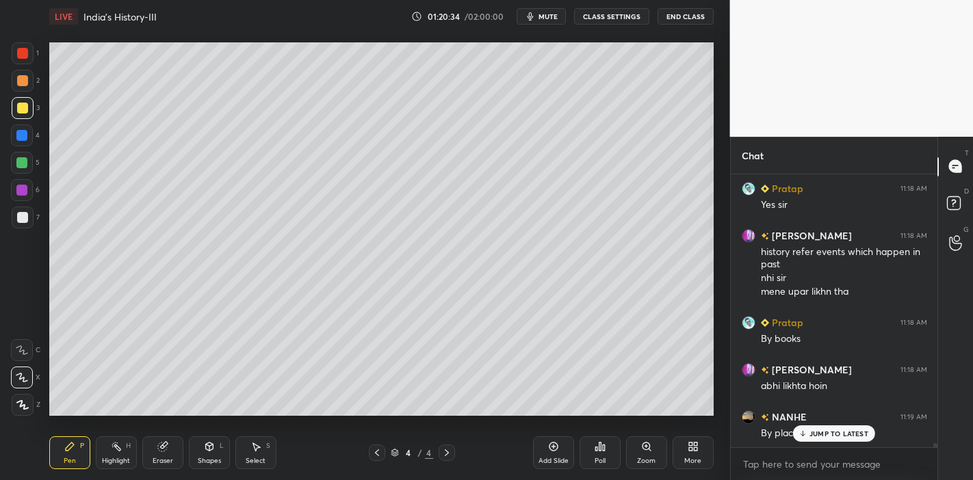
click at [832, 437] on p "JUMP TO LATEST" at bounding box center [839, 434] width 59 height 8
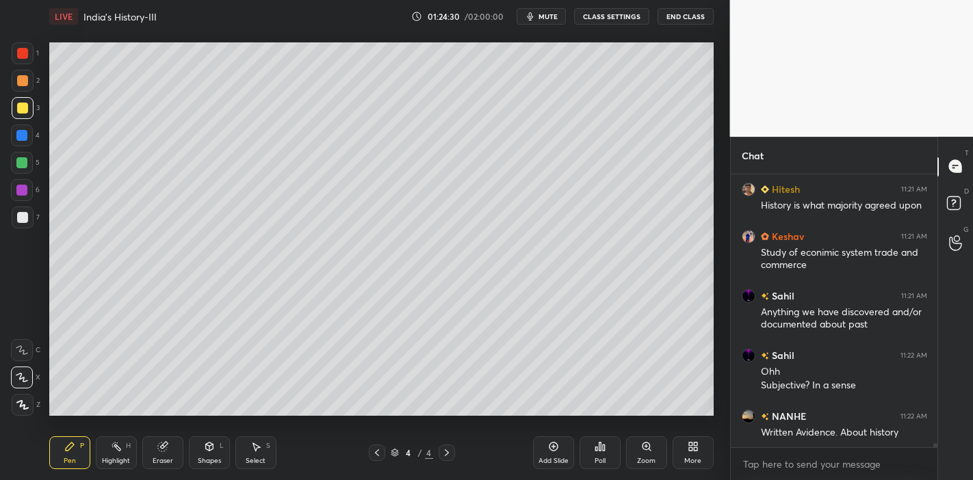
scroll to position [17975, 0]
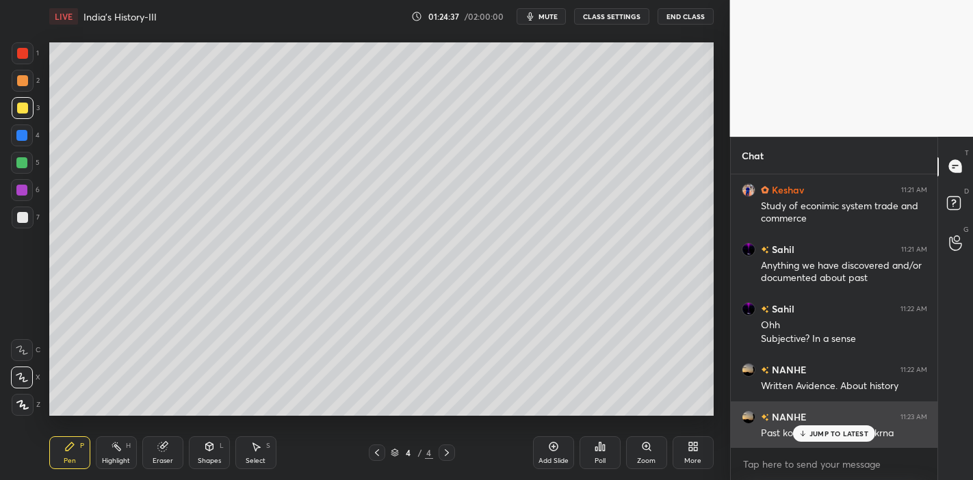
click at [838, 443] on div "NANHE 11:23 AM Past ko present me vistar krna" at bounding box center [834, 425] width 207 height 47
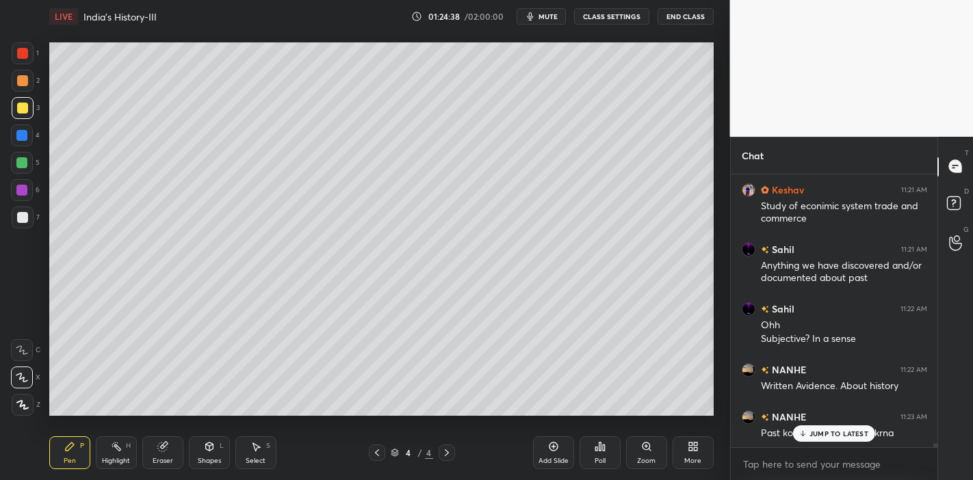
click at [847, 431] on p "JUMP TO LATEST" at bounding box center [839, 434] width 59 height 8
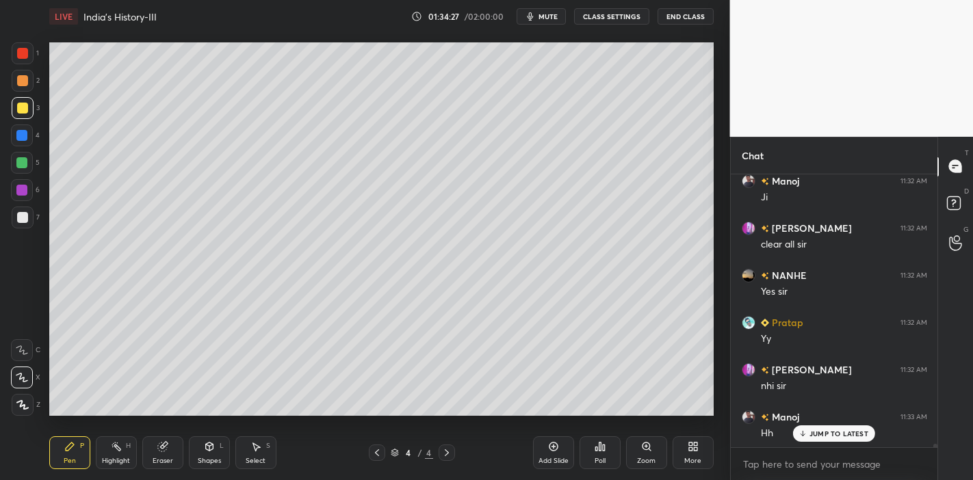
scroll to position [21373, 0]
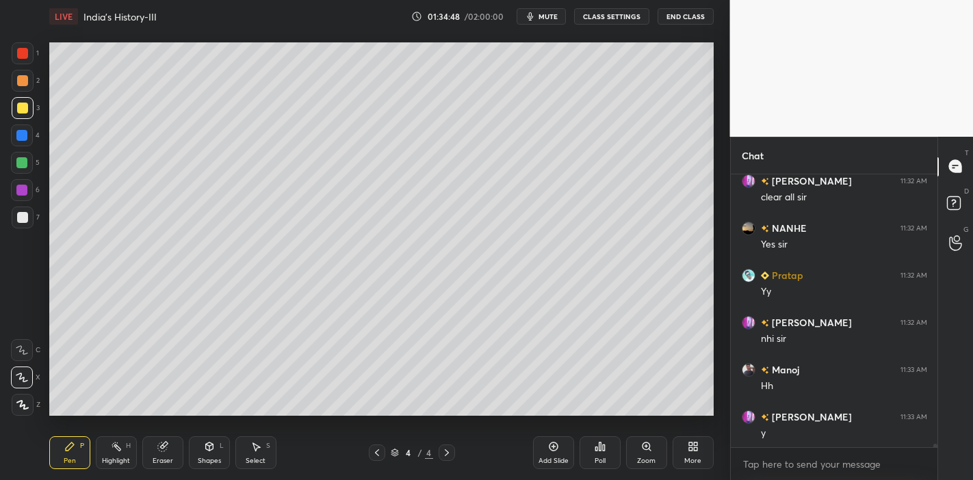
drag, startPoint x: 806, startPoint y: 437, endPoint x: 797, endPoint y: 431, distance: 9.9
click at [797, 431] on div "[PERSON_NAME] 11:32 AM clear all [PERSON_NAME] 11:32 AM Yes [PERSON_NAME] 11:32…" at bounding box center [834, 311] width 207 height 273
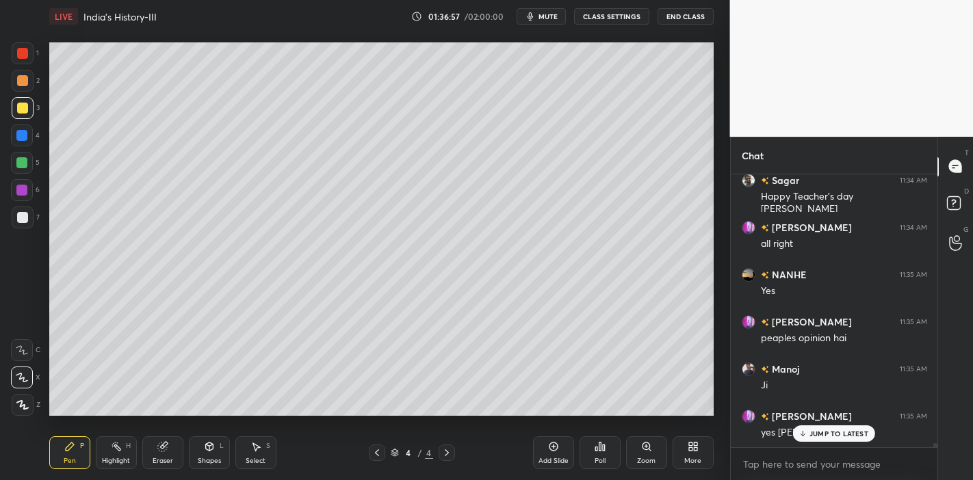
scroll to position [17715, 0]
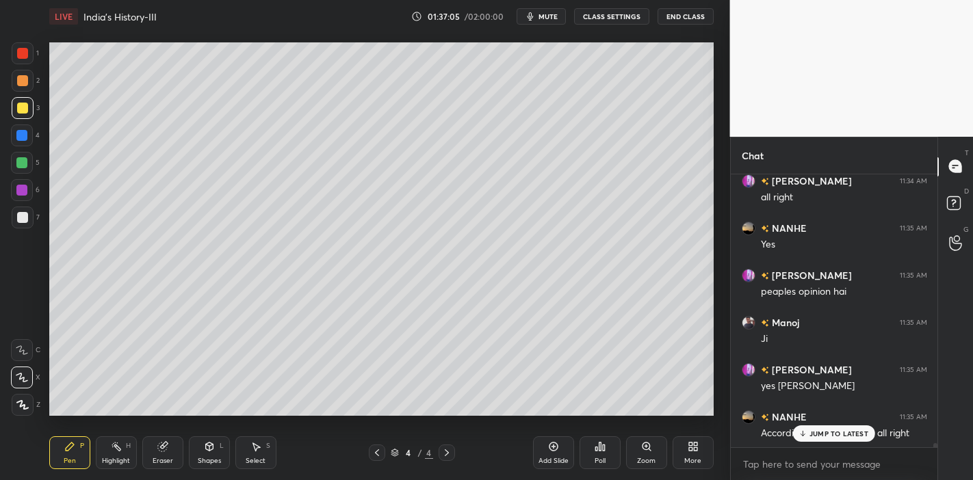
click at [825, 435] on p "JUMP TO LATEST" at bounding box center [839, 434] width 59 height 8
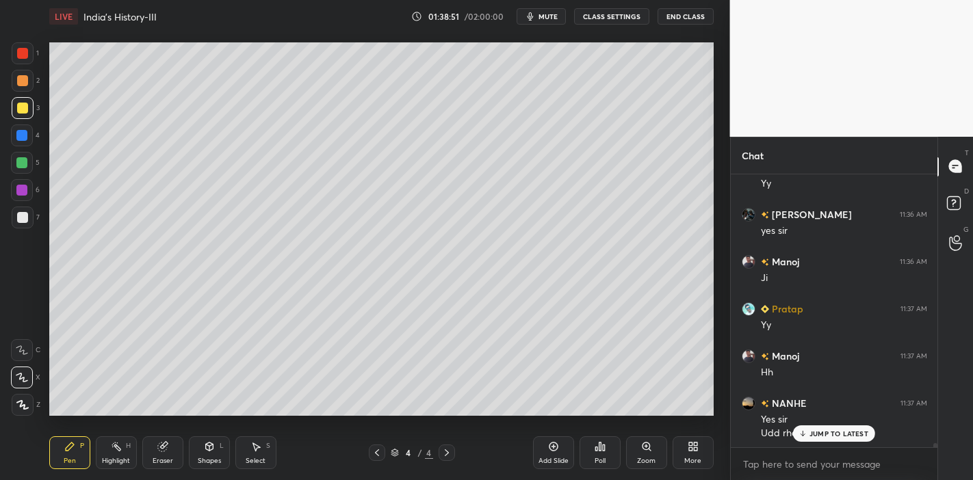
scroll to position [18226, 0]
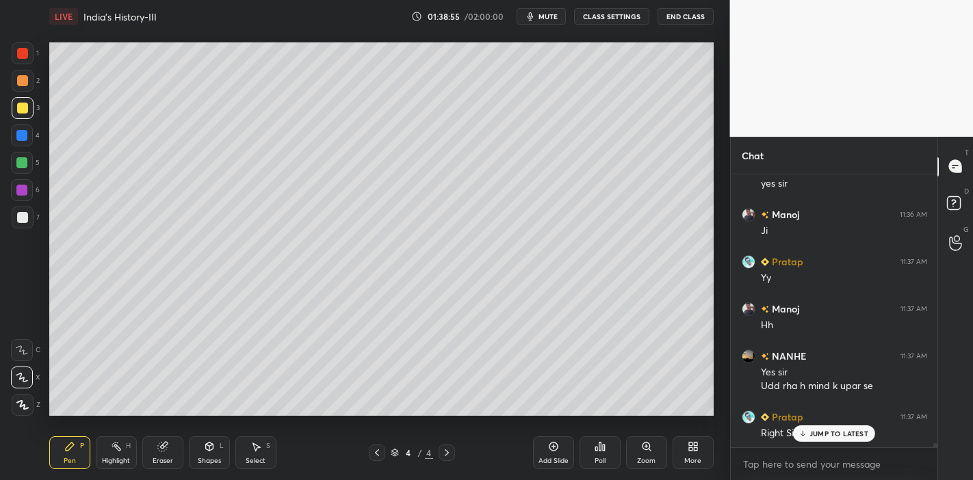
click at [552, 450] on icon at bounding box center [553, 446] width 11 height 11
click at [823, 430] on p "JUMP TO LATEST" at bounding box center [839, 434] width 59 height 8
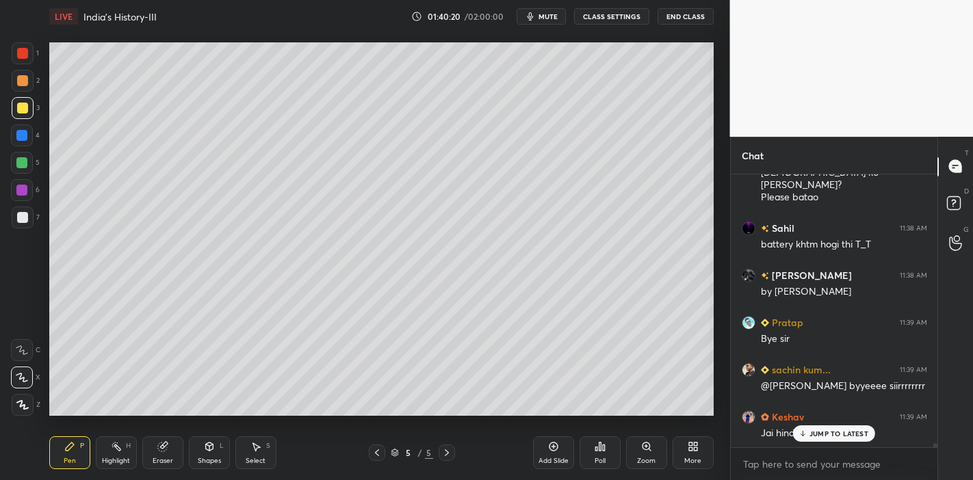
scroll to position [18654, 0]
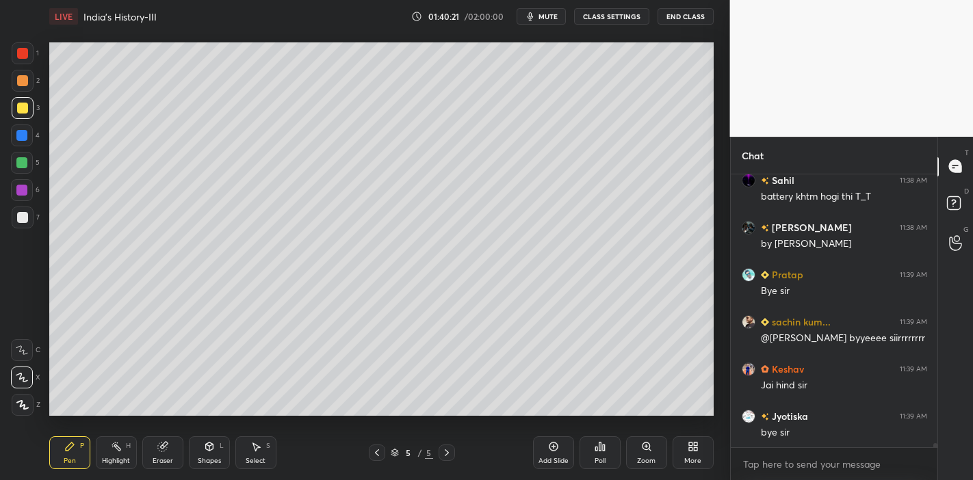
click at [709, 21] on button "End Class" at bounding box center [686, 16] width 56 height 16
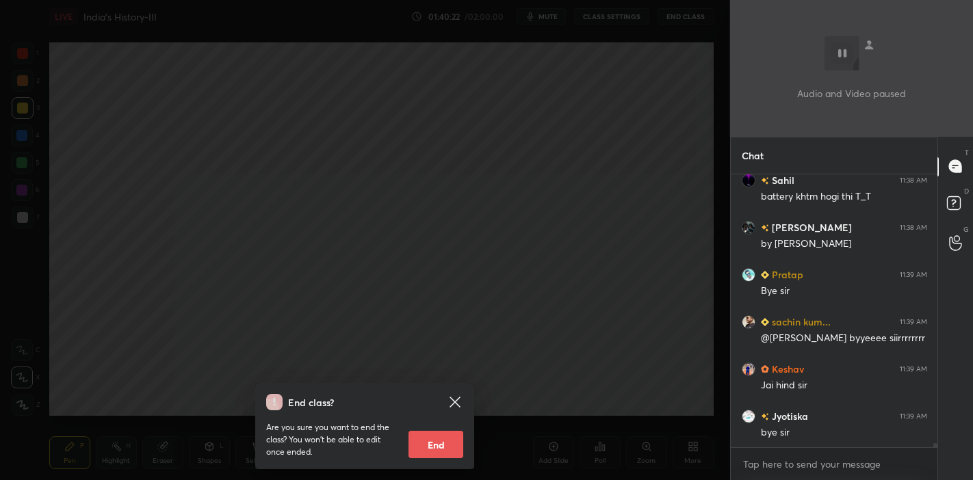
click at [446, 449] on button "End" at bounding box center [436, 444] width 55 height 27
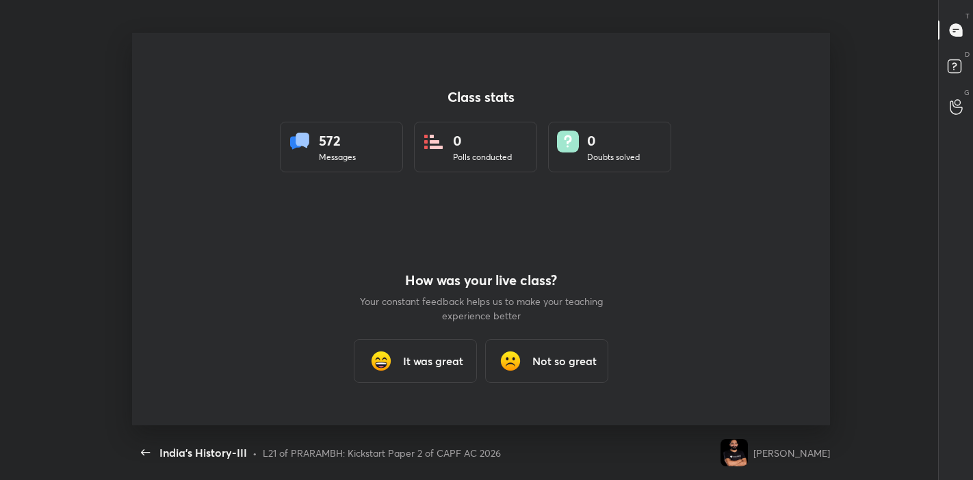
scroll to position [0, 0]
click at [441, 362] on h3 "It was great" at bounding box center [433, 361] width 60 height 16
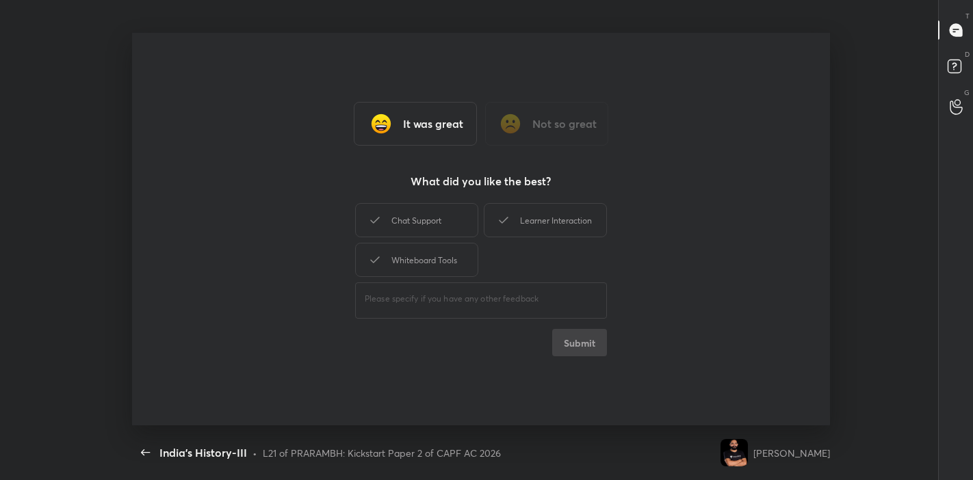
drag, startPoint x: 422, startPoint y: 218, endPoint x: 482, endPoint y: 200, distance: 62.1
click at [424, 218] on div "Chat Support" at bounding box center [416, 220] width 123 height 34
click at [487, 198] on div "It was great Not so great What did you like the best? Chat Support Learner Inte…" at bounding box center [481, 229] width 699 height 393
click at [496, 218] on icon at bounding box center [503, 220] width 16 height 16
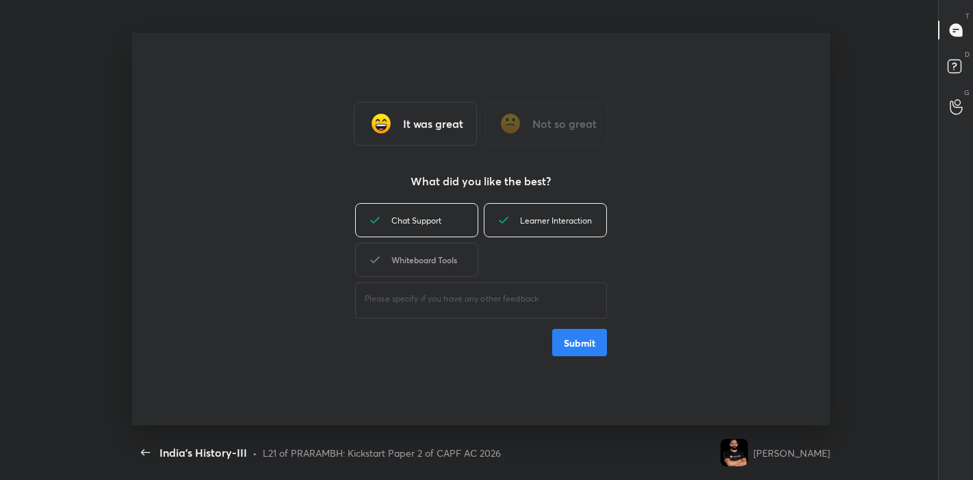
click at [450, 263] on div "Whiteboard Tools" at bounding box center [416, 260] width 123 height 34
click at [598, 350] on button "Submit" at bounding box center [579, 342] width 55 height 27
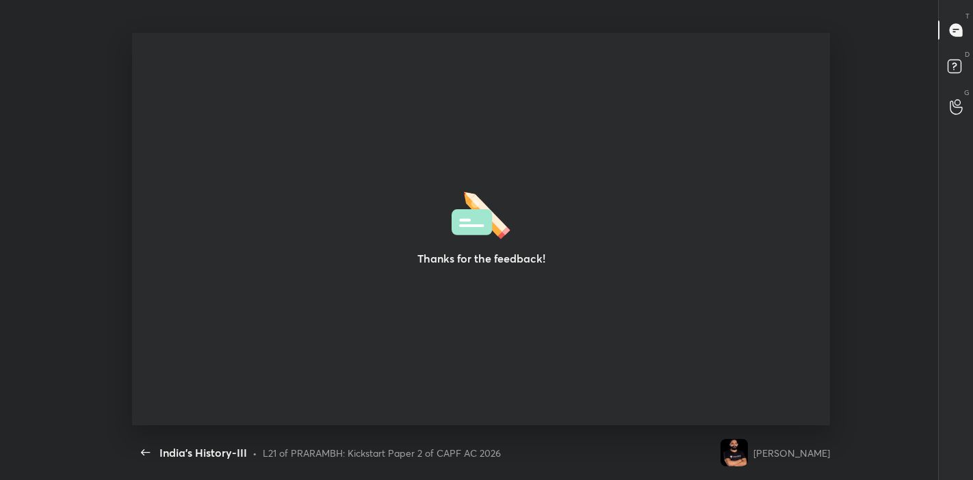
type textarea "x"
